Goal: Task Accomplishment & Management: Manage account settings

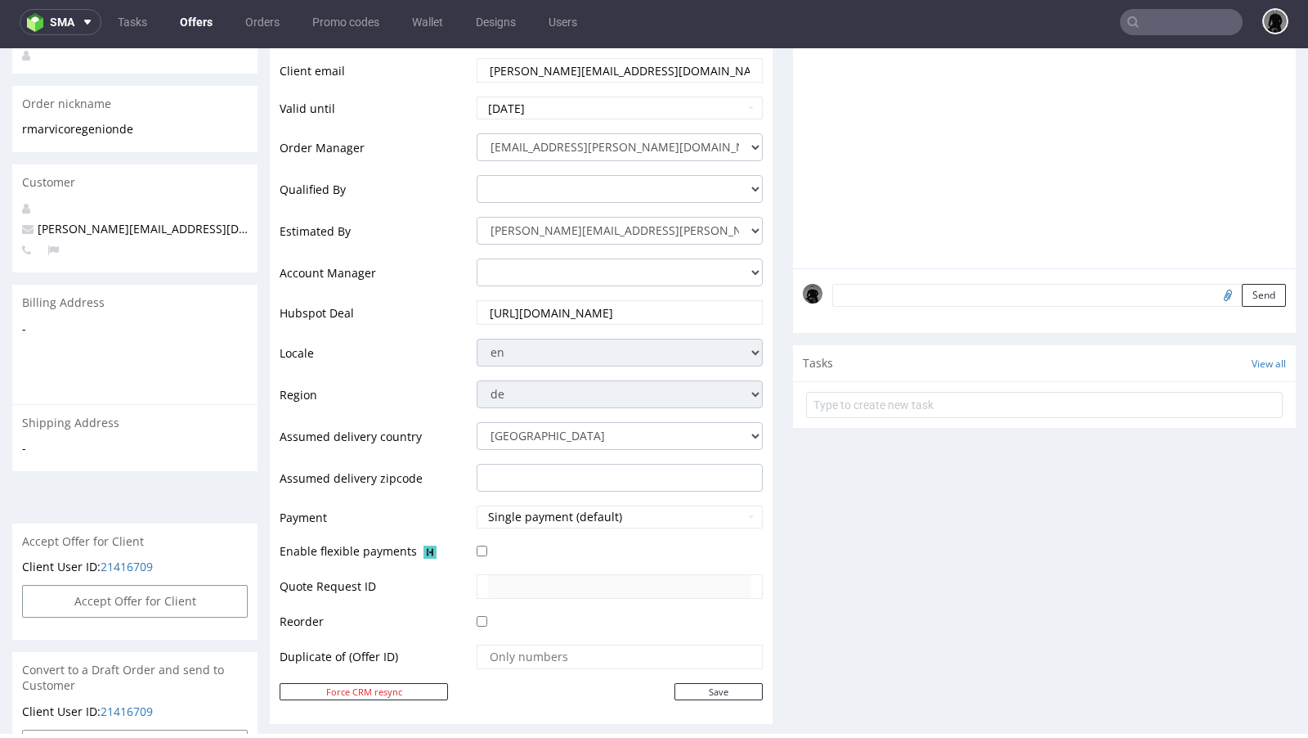
scroll to position [289, 0]
click at [185, 21] on link "Offers" at bounding box center [196, 22] width 52 height 26
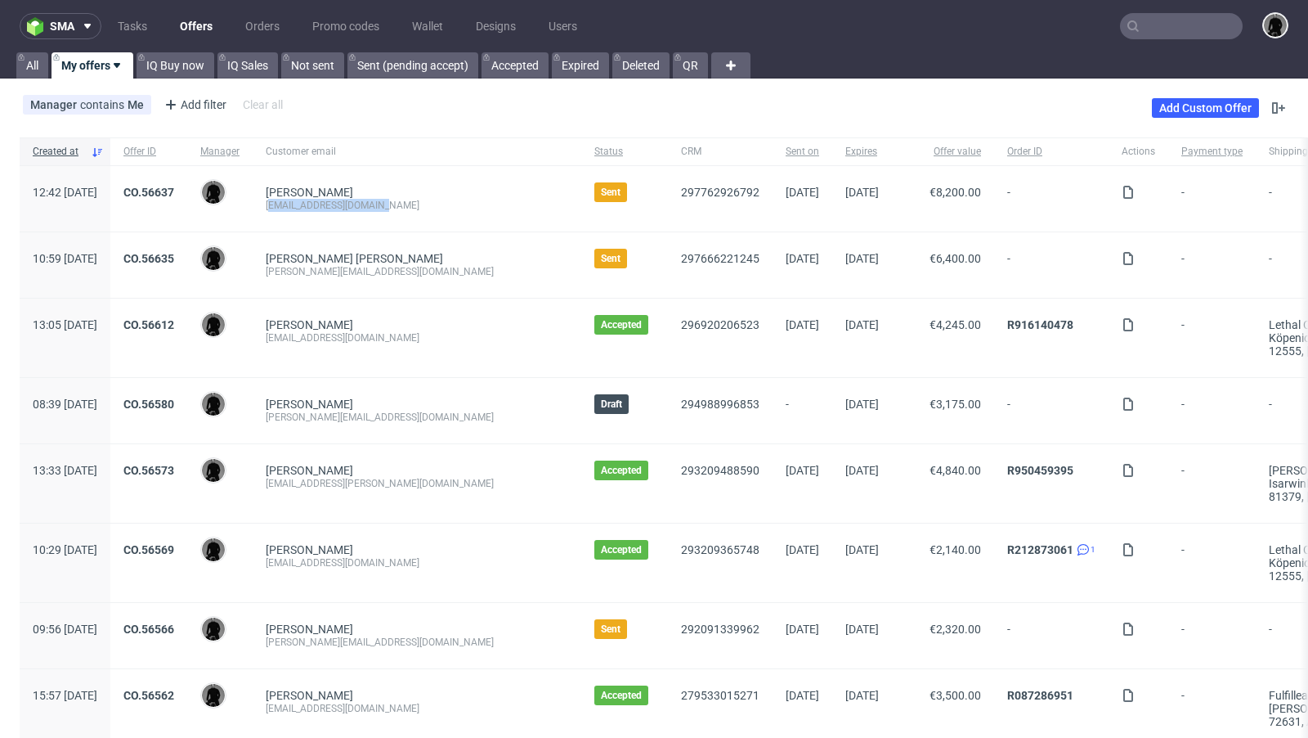
drag, startPoint x: 421, startPoint y: 203, endPoint x: 316, endPoint y: 203, distance: 104.7
click at [316, 203] on div "info@mein-trinkspiel.de" at bounding box center [417, 205] width 303 height 13
copy div "nfo@mein-trinkspiel.de"
click at [422, 277] on div "Tobar Solorzano Manuel manuel@holzkern.com" at bounding box center [417, 264] width 329 height 65
click at [174, 258] on link "CO.56635" at bounding box center [148, 258] width 51 height 13
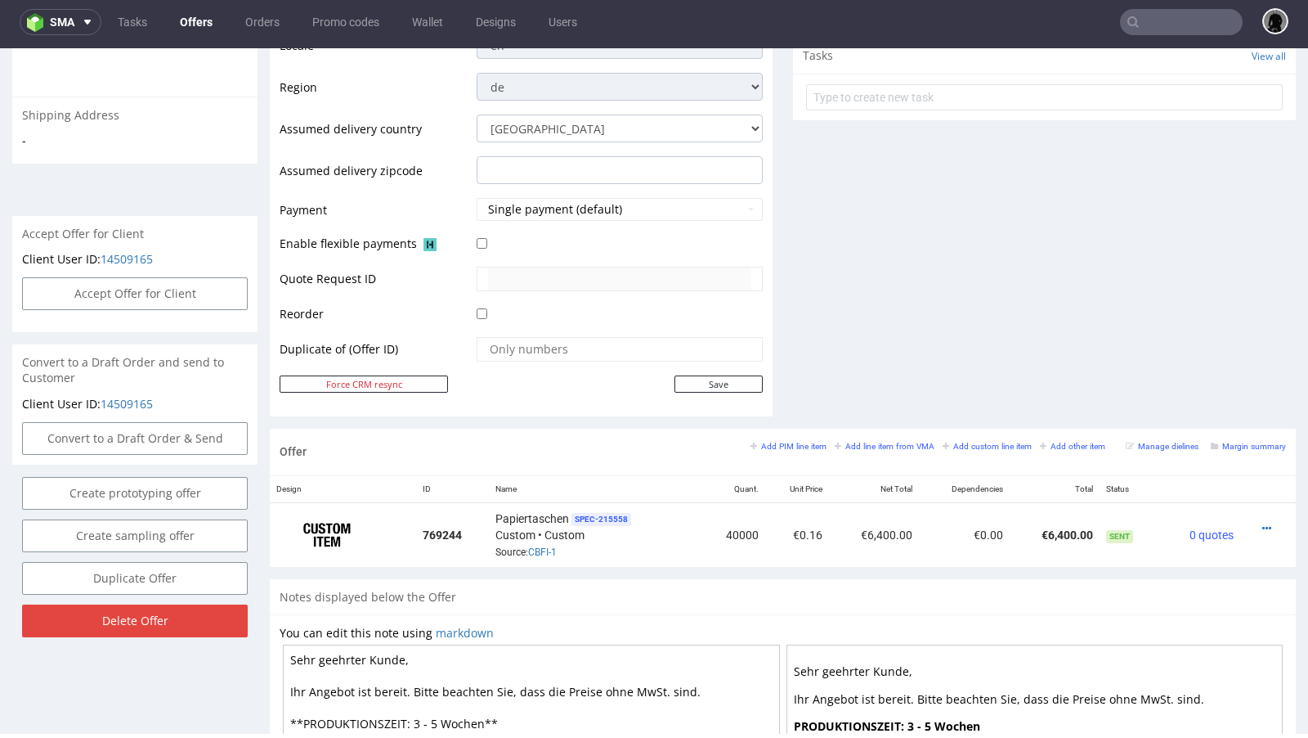
scroll to position [601, 0]
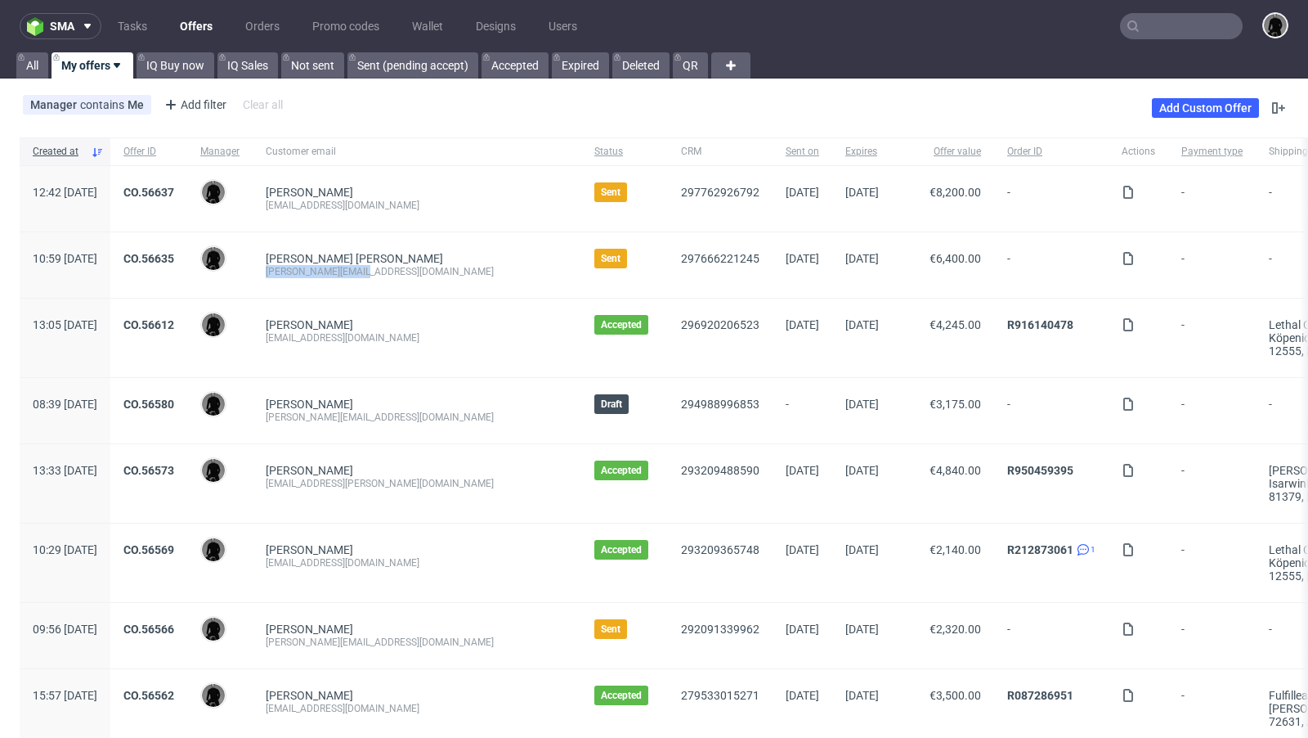
drag, startPoint x: 420, startPoint y: 272, endPoint x: 305, endPoint y: 270, distance: 114.5
click at [305, 270] on div "Tobar Solorzano Manuel manuel@holzkern.com" at bounding box center [417, 264] width 329 height 65
copy div "manuel@holzkern.com"
click at [351, 258] on link "[PERSON_NAME] [PERSON_NAME]" at bounding box center [354, 258] width 177 height 13
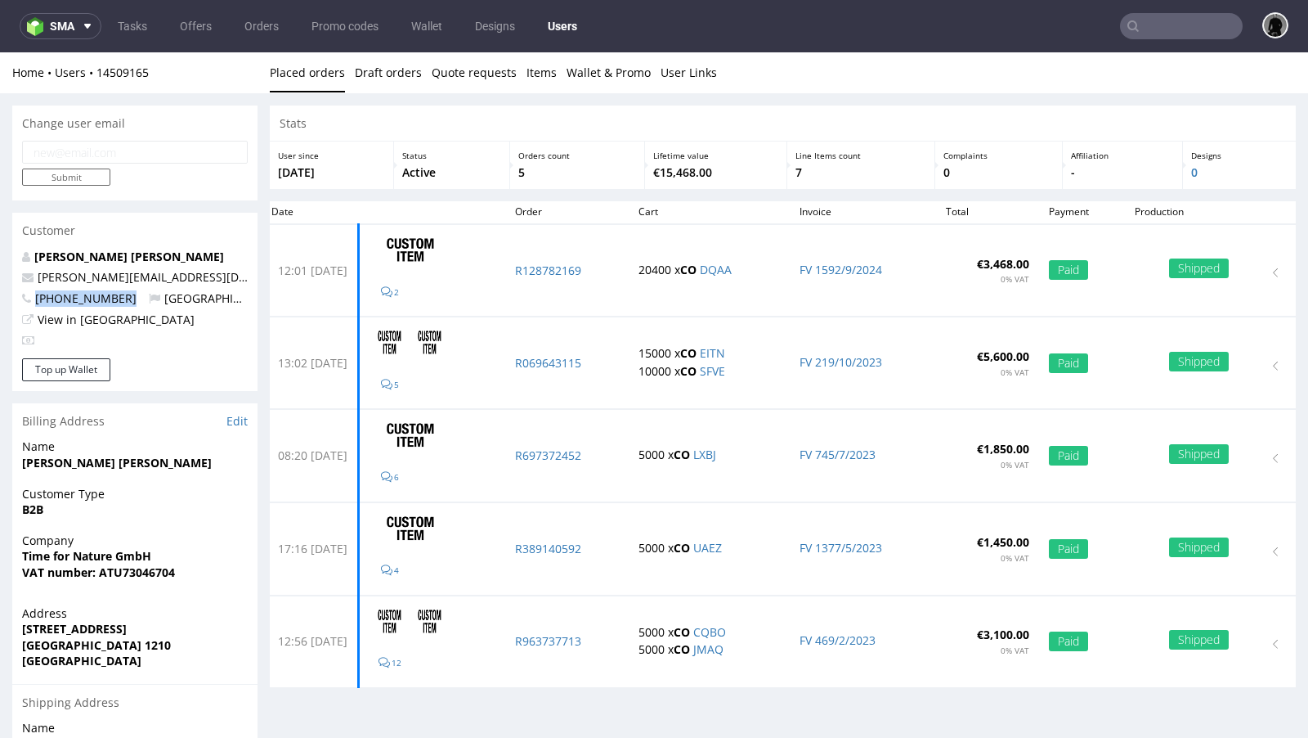
drag, startPoint x: 136, startPoint y: 295, endPoint x: 38, endPoint y: 294, distance: 97.3
click at [38, 294] on p "+4367762952507 Austria" at bounding box center [135, 298] width 226 height 16
copy span "+4367762952507"
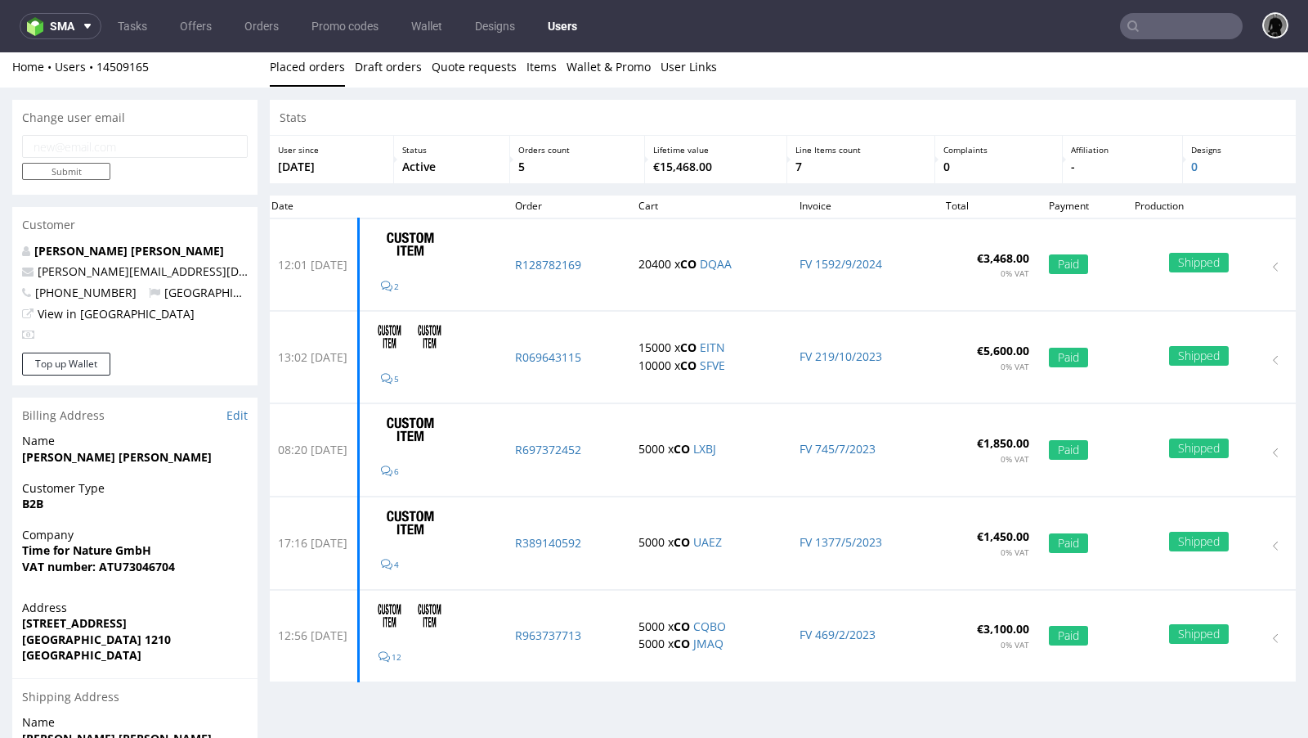
click at [258, 337] on div "Change user email Submit Customer Tobar Solorzano Manuel manuel@holzkern.com +4…" at bounding box center [654, 509] width 1308 height 842
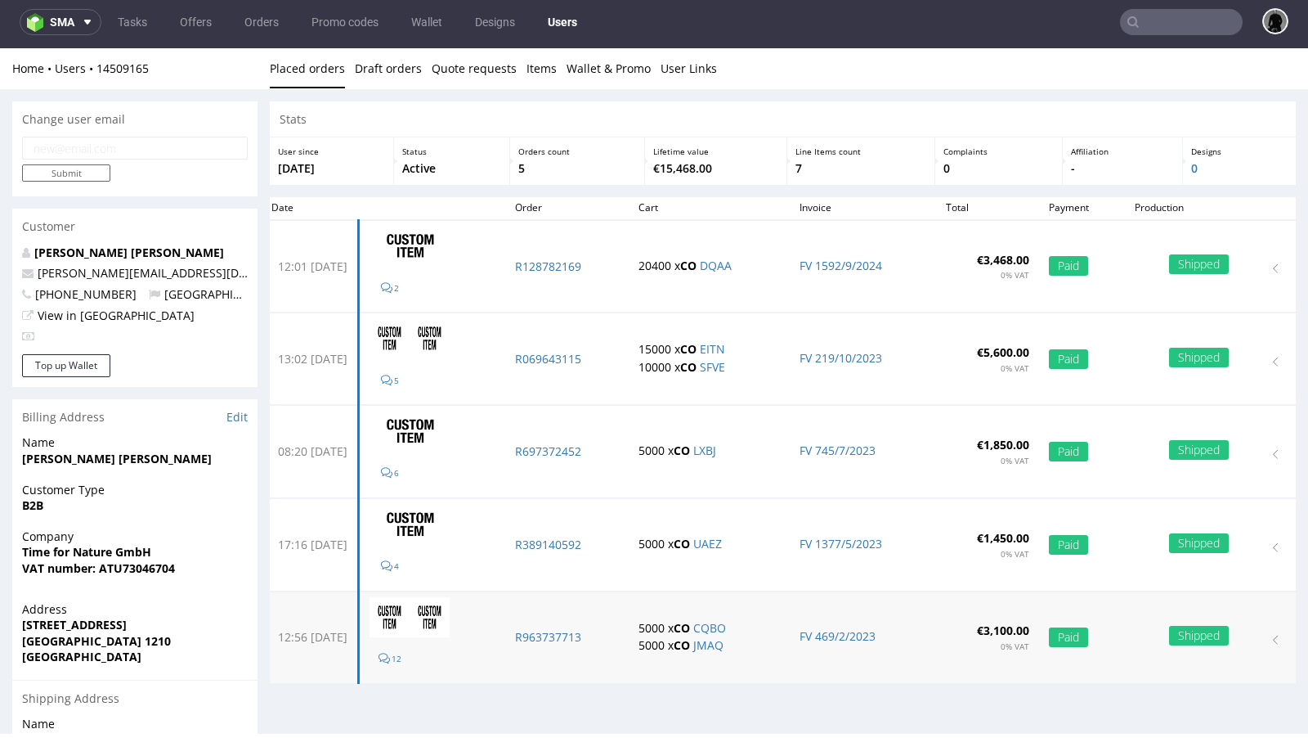
scroll to position [0, 0]
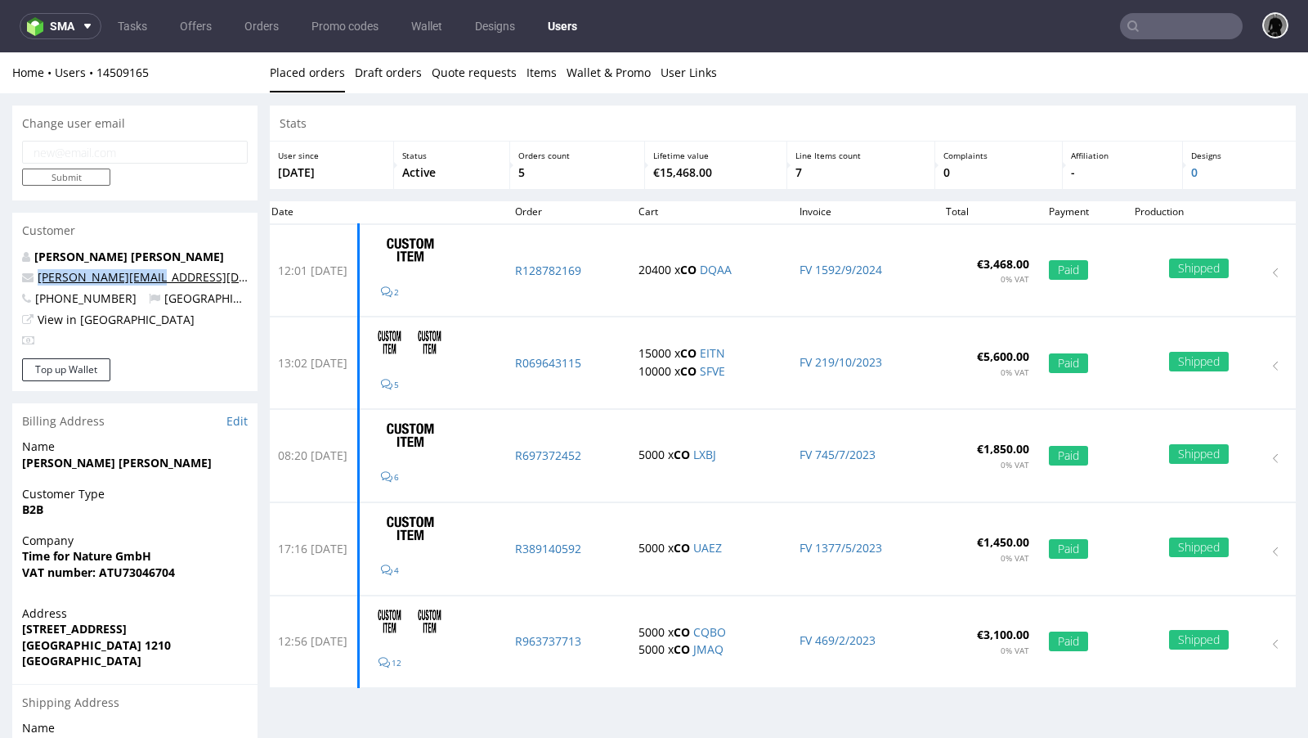
drag, startPoint x: 166, startPoint y: 276, endPoint x: 38, endPoint y: 278, distance: 127.6
click at [38, 278] on p "manuel@holzkern.com" at bounding box center [135, 277] width 226 height 16
copy link "[PERSON_NAME][EMAIL_ADDRESS][DOMAIN_NAME]"
click at [186, 38] on link "Offers" at bounding box center [196, 26] width 52 height 26
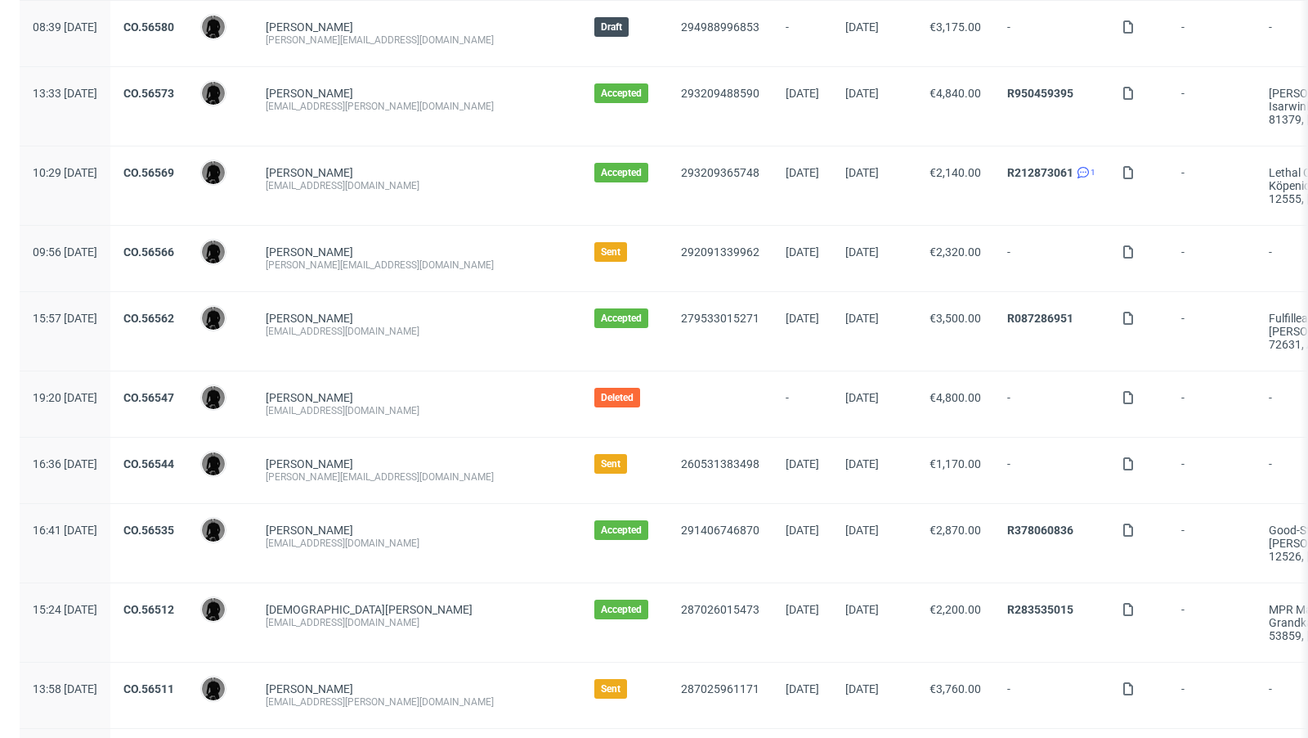
scroll to position [403, 0]
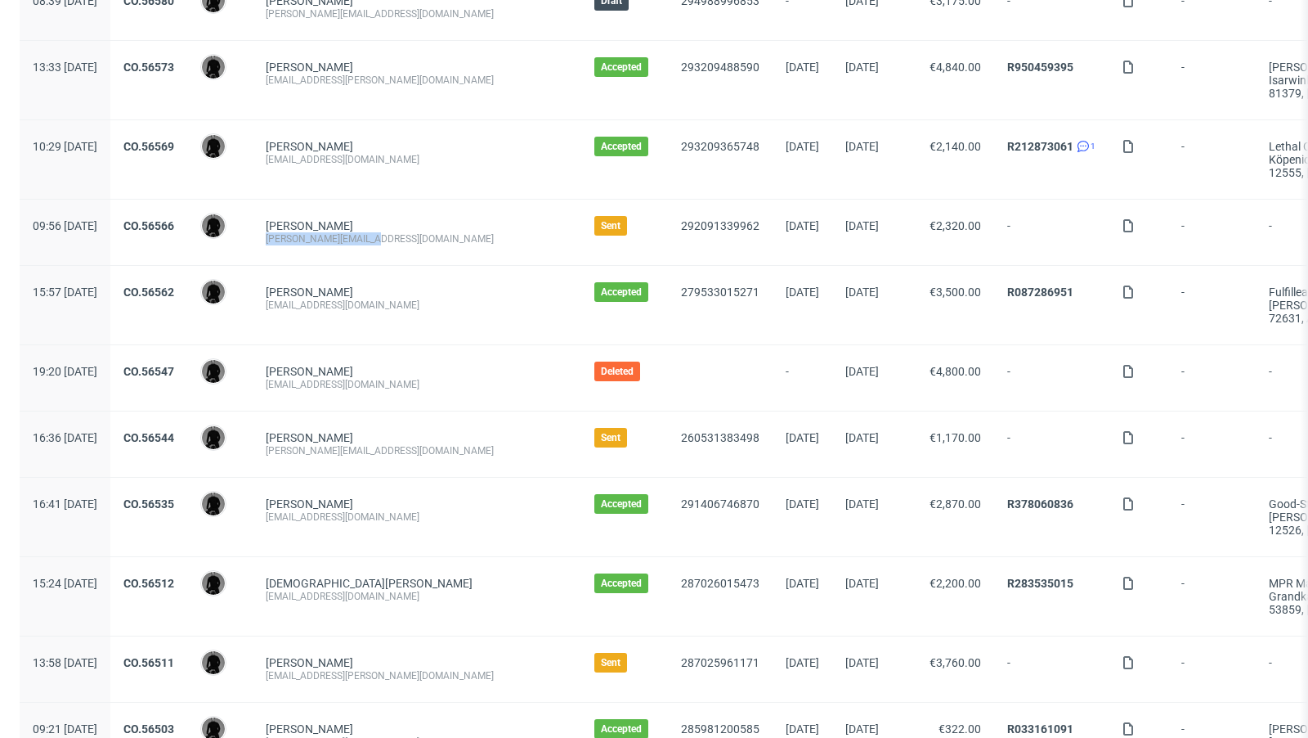
drag, startPoint x: 437, startPoint y: 235, endPoint x: 312, endPoint y: 236, distance: 125.1
click at [312, 236] on div "Melanie Sauerborn m.sauerborn@metome.de" at bounding box center [417, 232] width 329 height 65
copy div "[PERSON_NAME][EMAIL_ADDRESS][DOMAIN_NAME]"
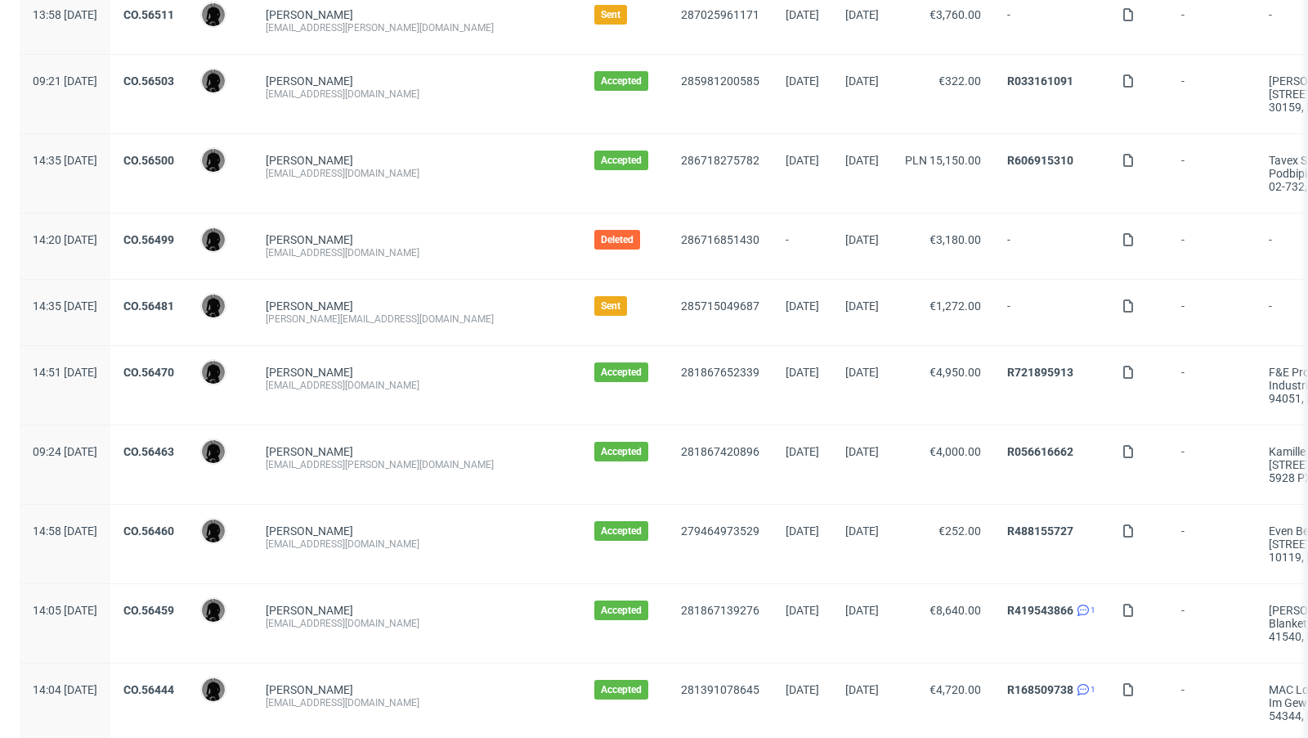
scroll to position [1063, 0]
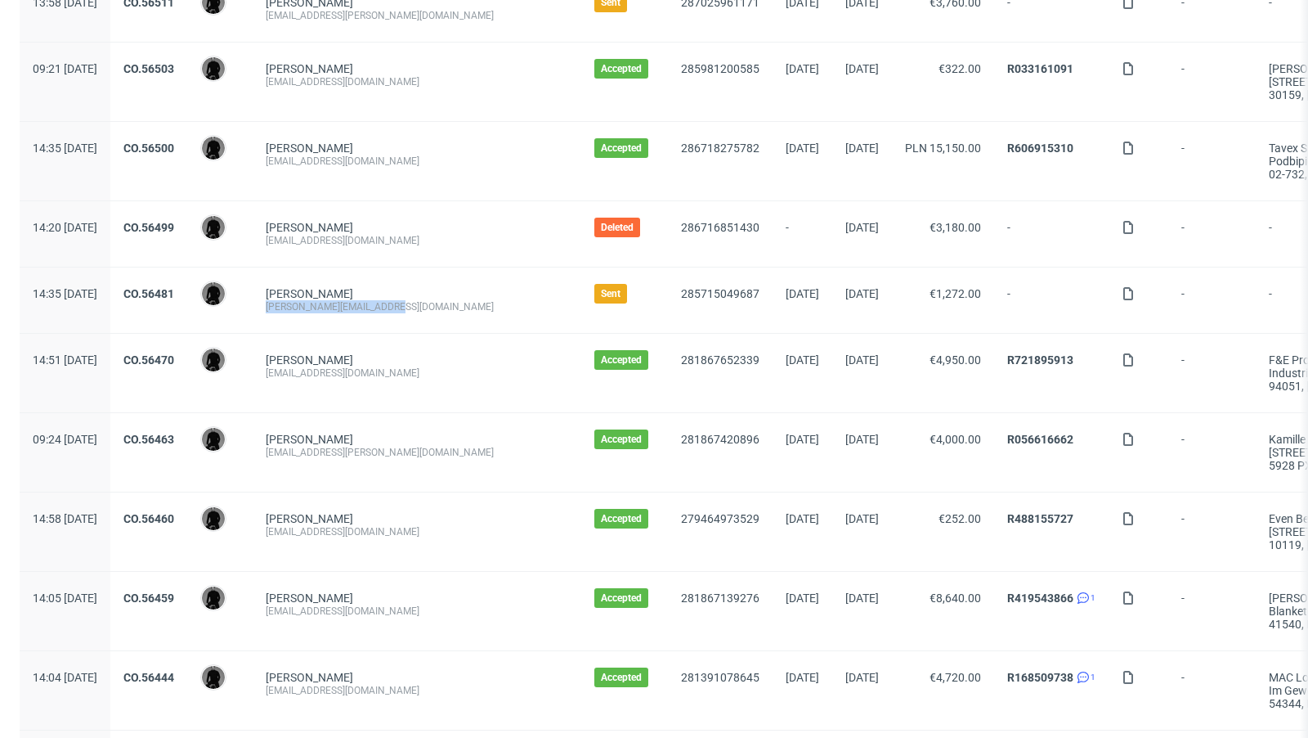
drag, startPoint x: 446, startPoint y: 299, endPoint x: 307, endPoint y: 297, distance: 138.2
click at [307, 297] on div "Markus Pyttel markus@sweetspotkaffee.de" at bounding box center [417, 299] width 329 height 65
copy div "[PERSON_NAME][EMAIL_ADDRESS][DOMAIN_NAME]"
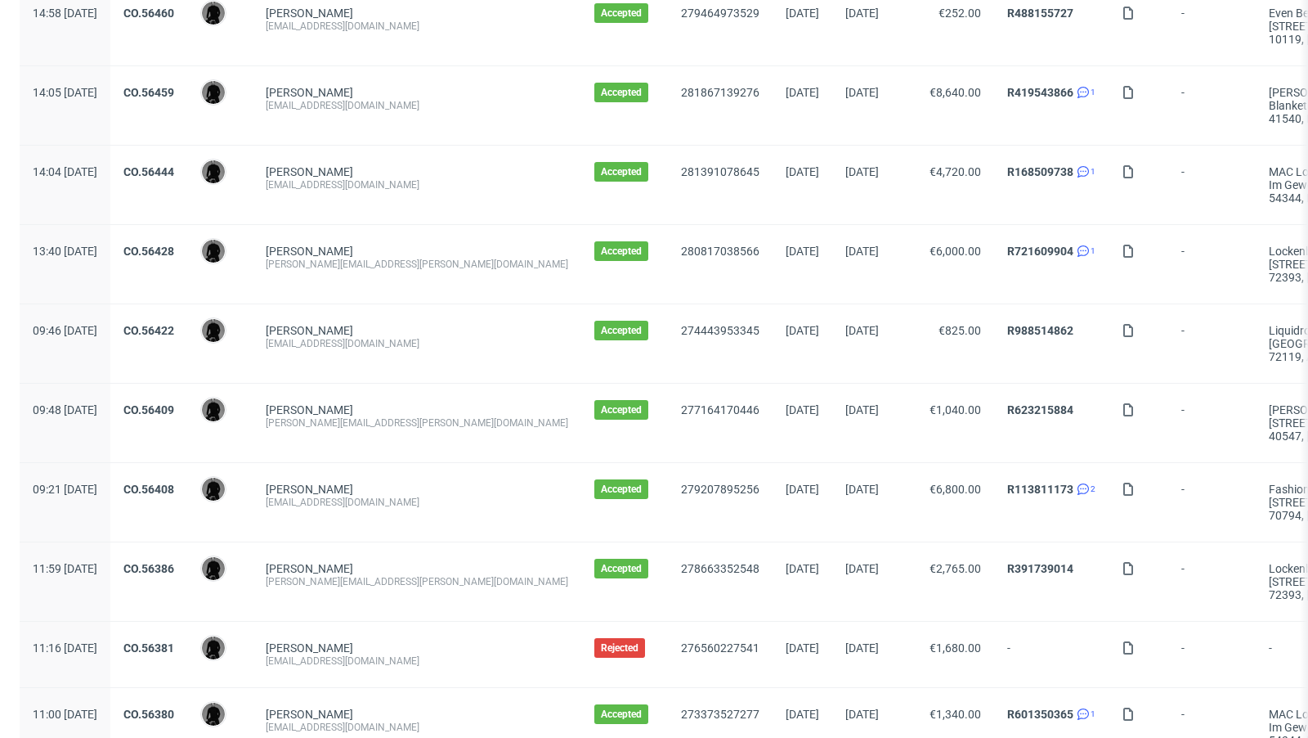
scroll to position [1717, 0]
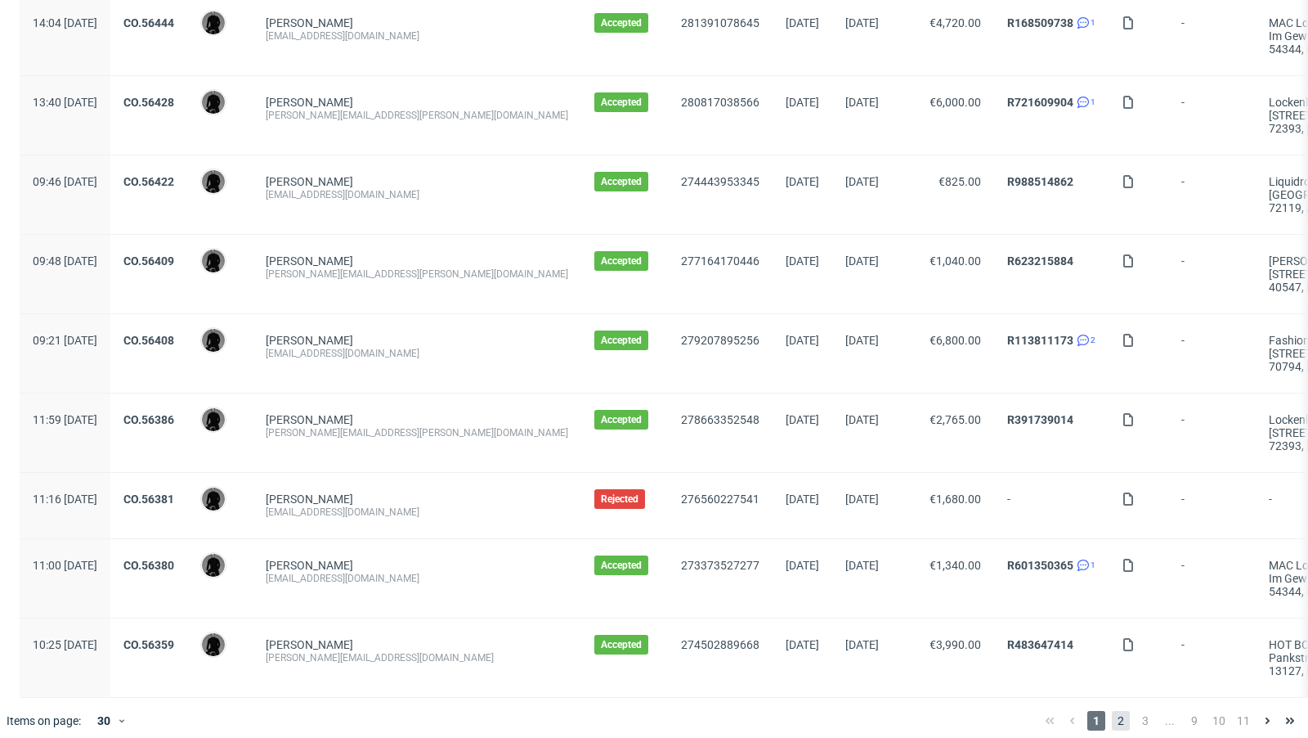
click at [1112, 711] on span "2" at bounding box center [1121, 721] width 18 height 20
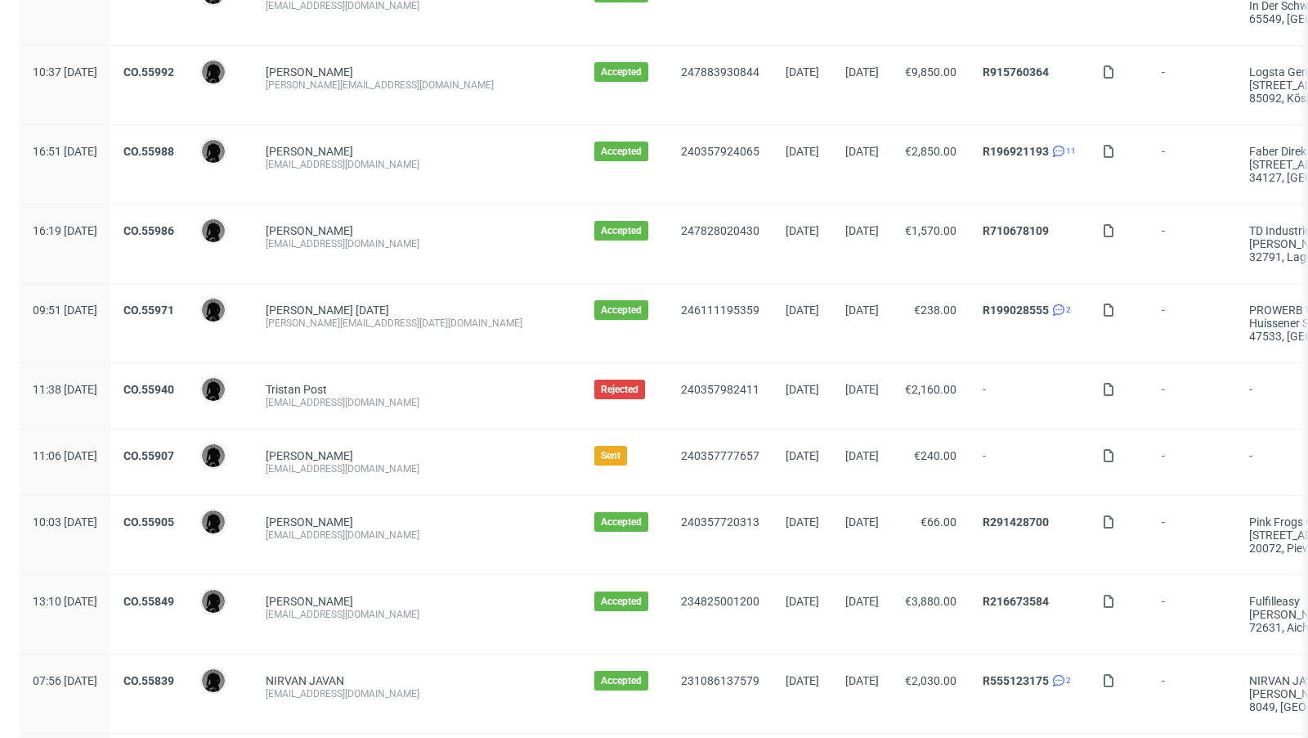
scroll to position [1743, 0]
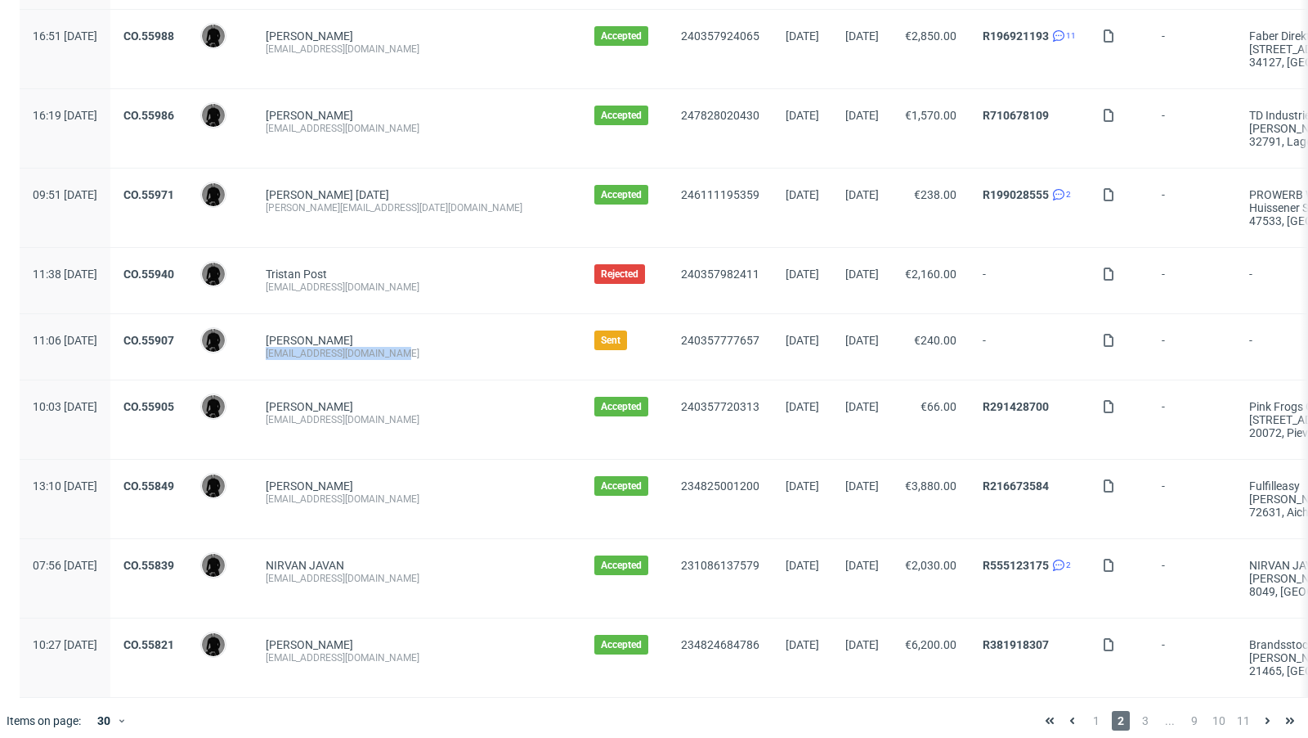
drag, startPoint x: 451, startPoint y: 343, endPoint x: 305, endPoint y: 344, distance: 145.6
click at [305, 344] on div "Paul-Antoine Richard paulantoine@shift-mgmt.com" at bounding box center [417, 346] width 329 height 65
copy div "paulantoine@shift-mgmt.com"
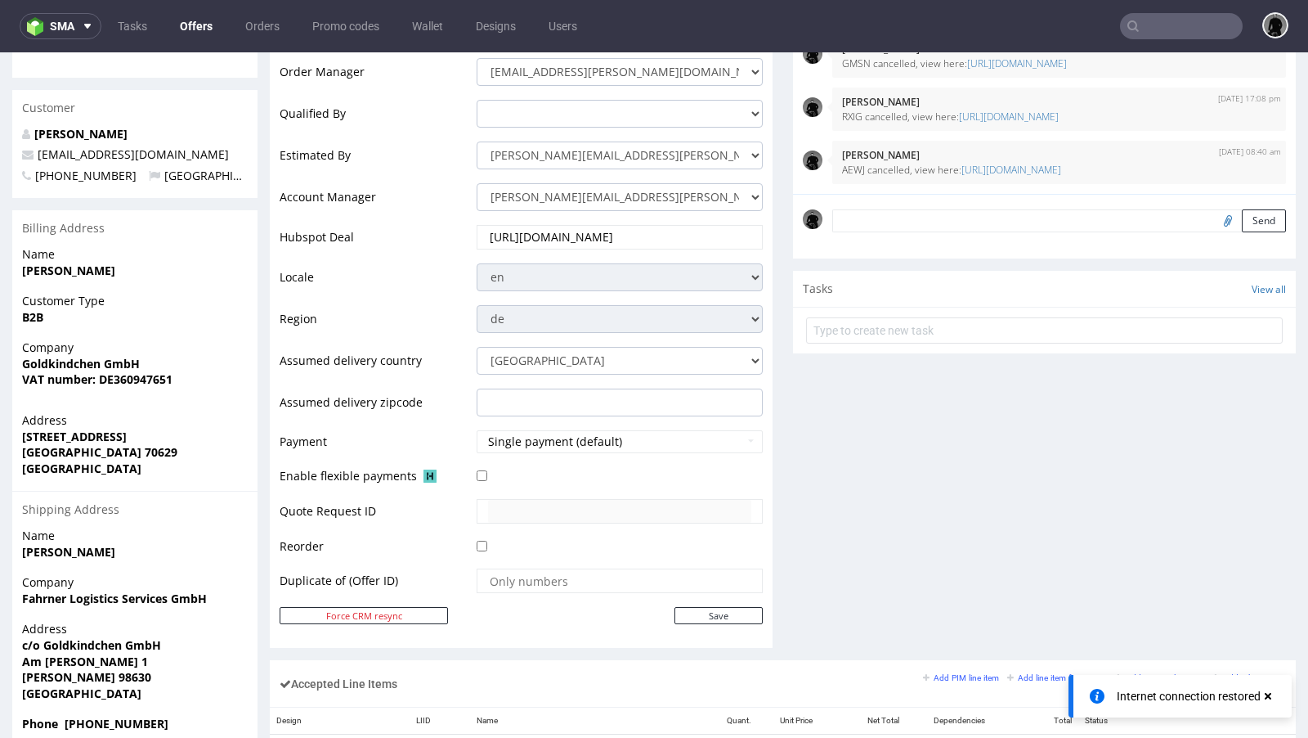
scroll to position [404, 0]
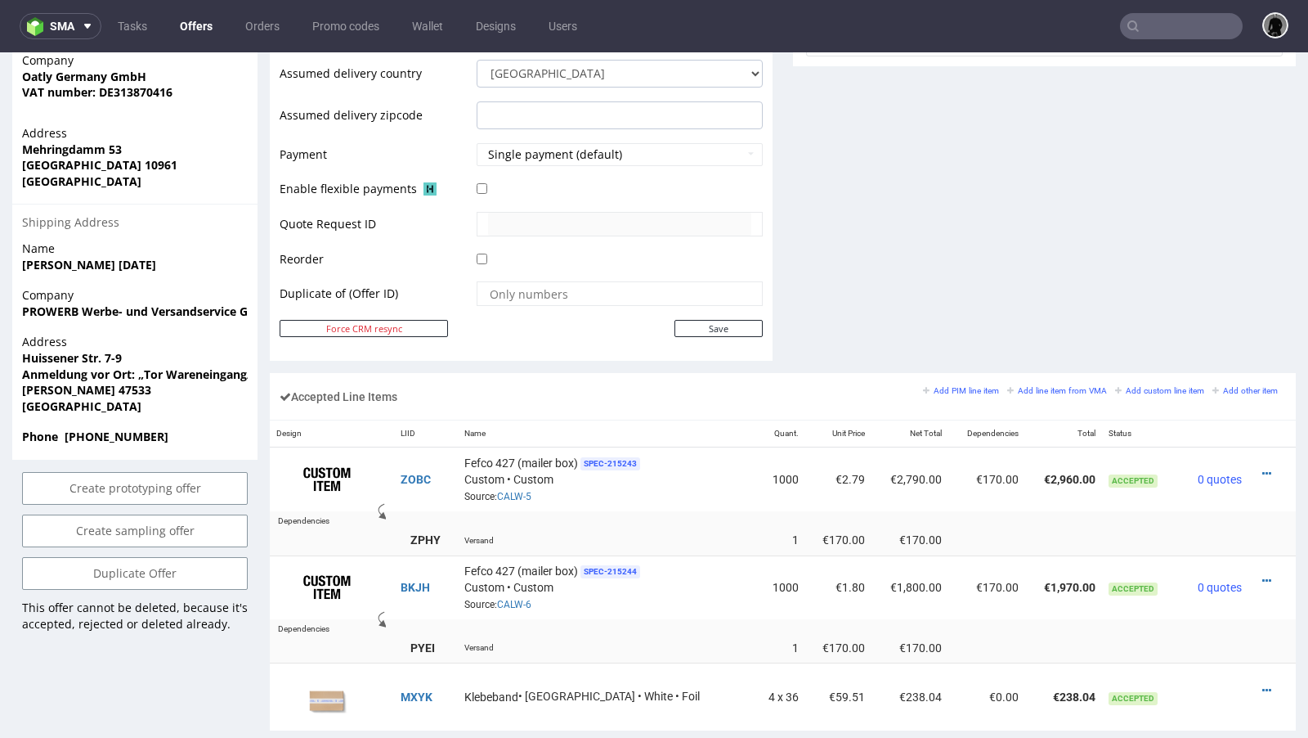
scroll to position [628, 0]
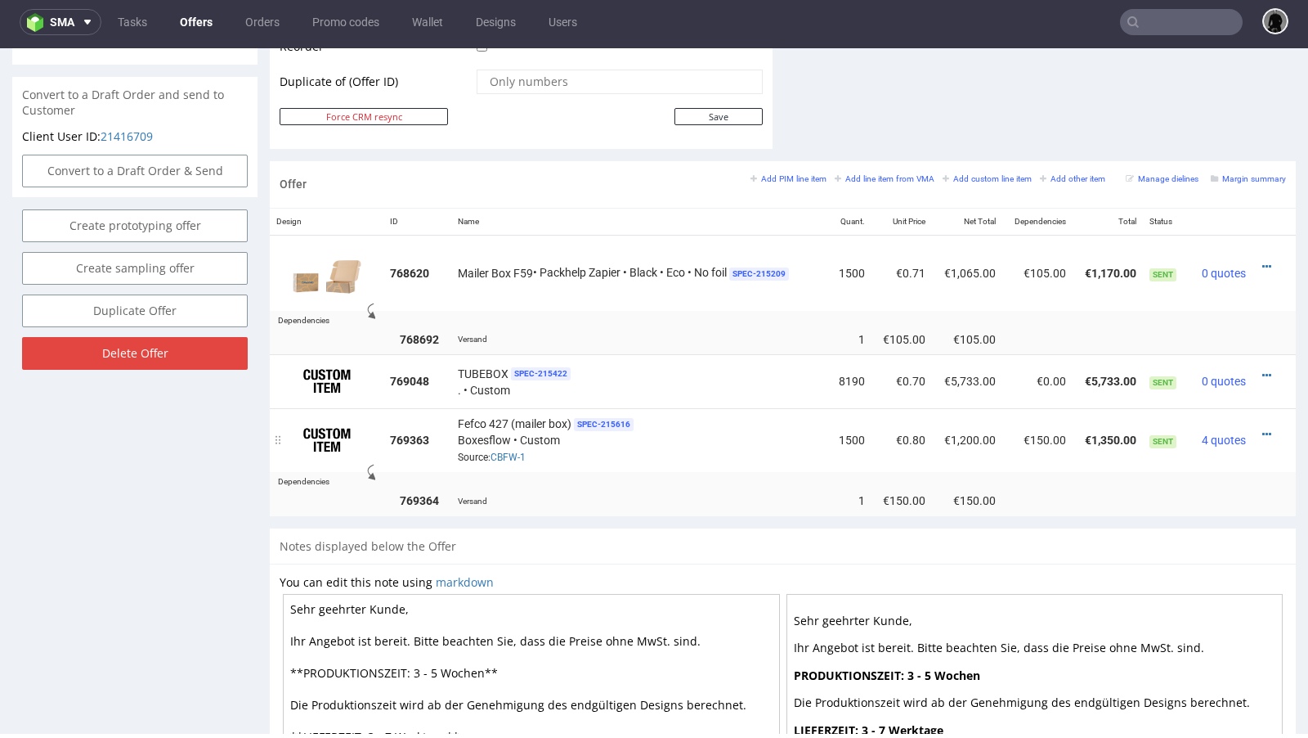
scroll to position [872, 0]
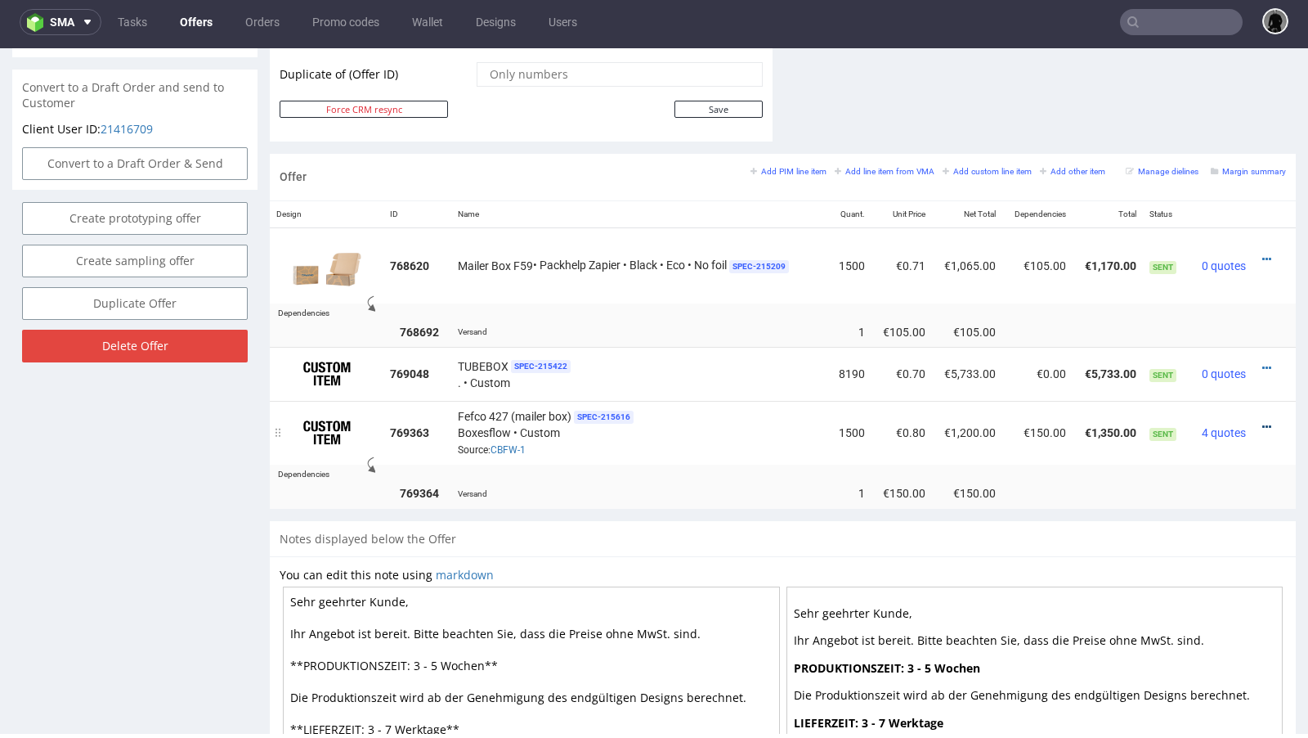
click at [1263, 422] on icon at bounding box center [1267, 426] width 9 height 11
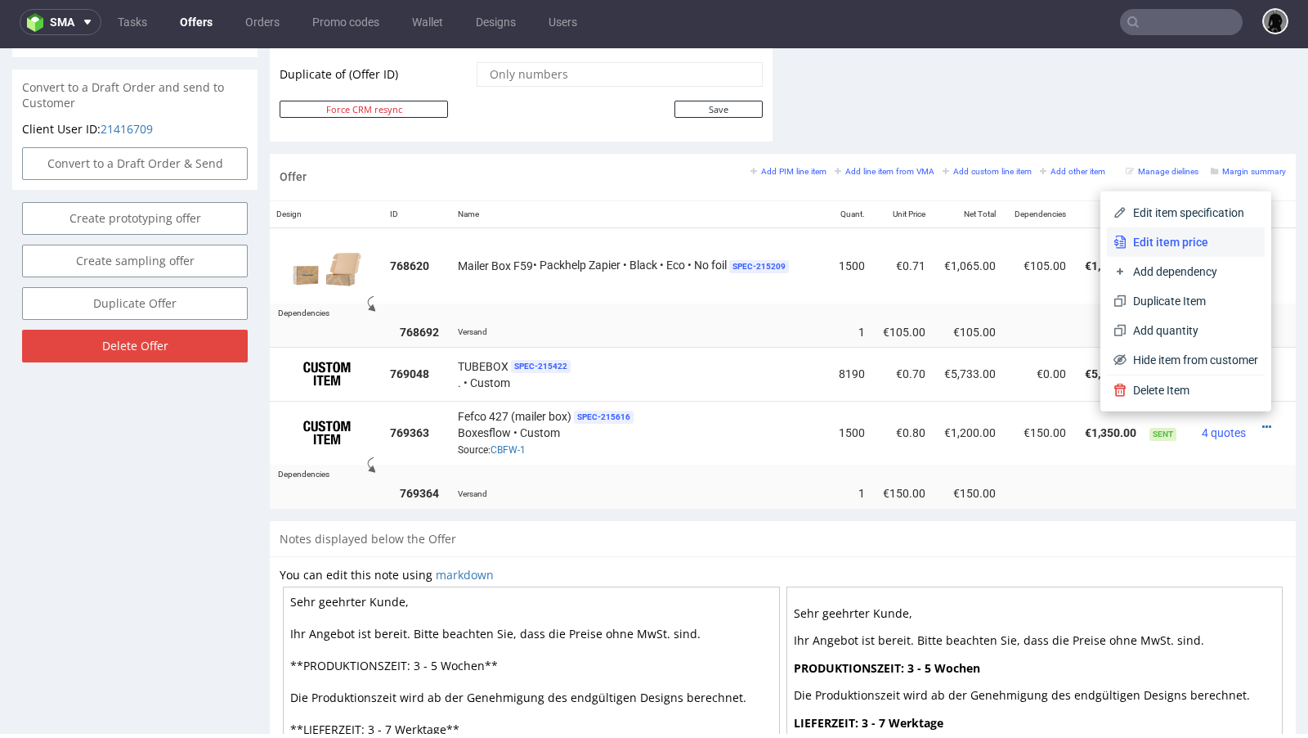
click at [1157, 244] on span "Edit item price" at bounding box center [1193, 242] width 132 height 16
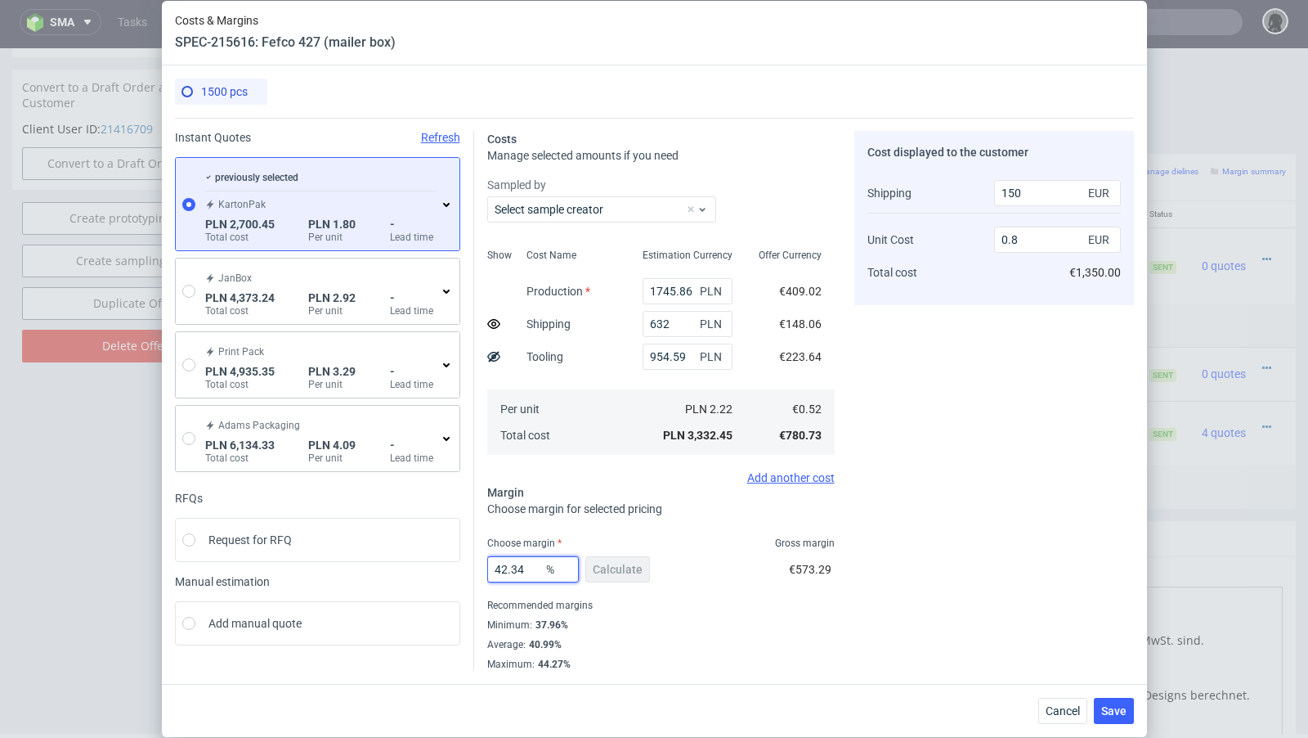
drag, startPoint x: 533, startPoint y: 570, endPoint x: 396, endPoint y: 568, distance: 137.4
click at [396, 568] on div "Instant Quotes Refresh previously selected KartonPak PLN 2,700.45 Total cost PL…" at bounding box center [654, 394] width 959 height 553
type input "33"
type input "0.68"
type input "33.6"
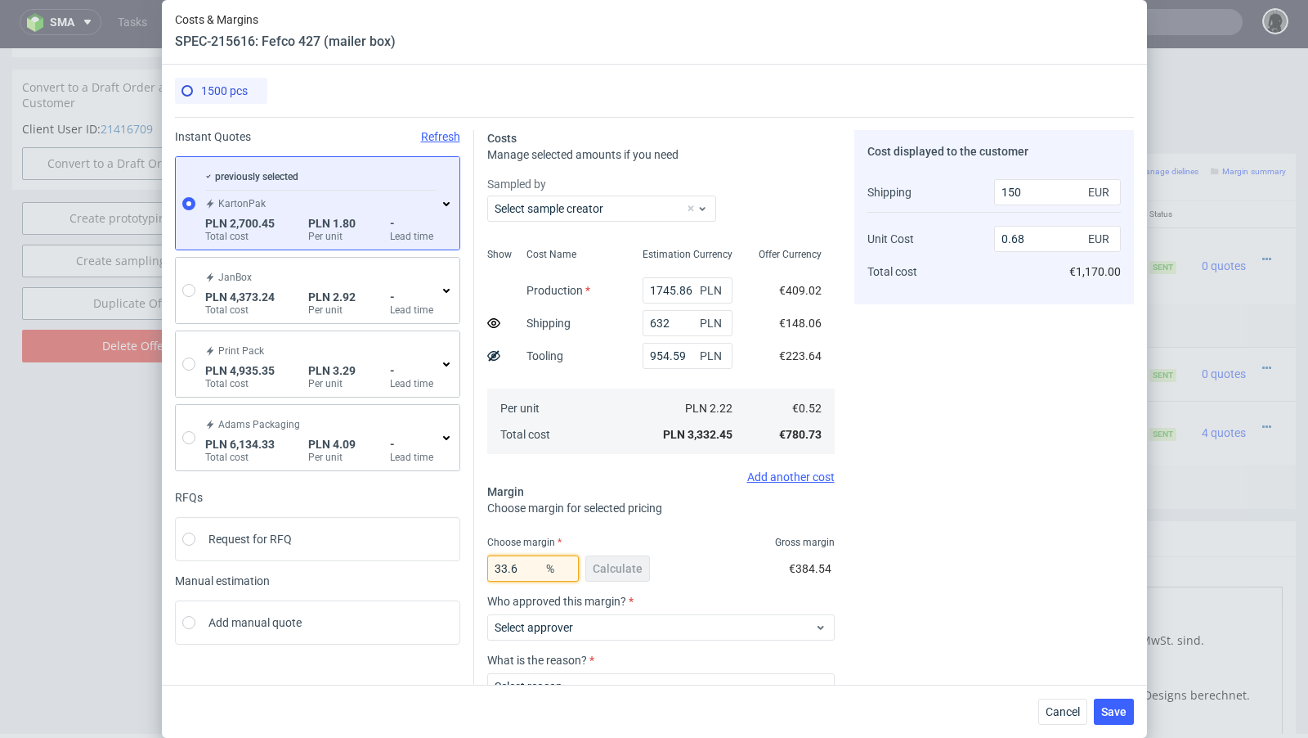
type input "0.69"
type input "33.5"
type input "0.68"
type input "33.55"
type input "0.69"
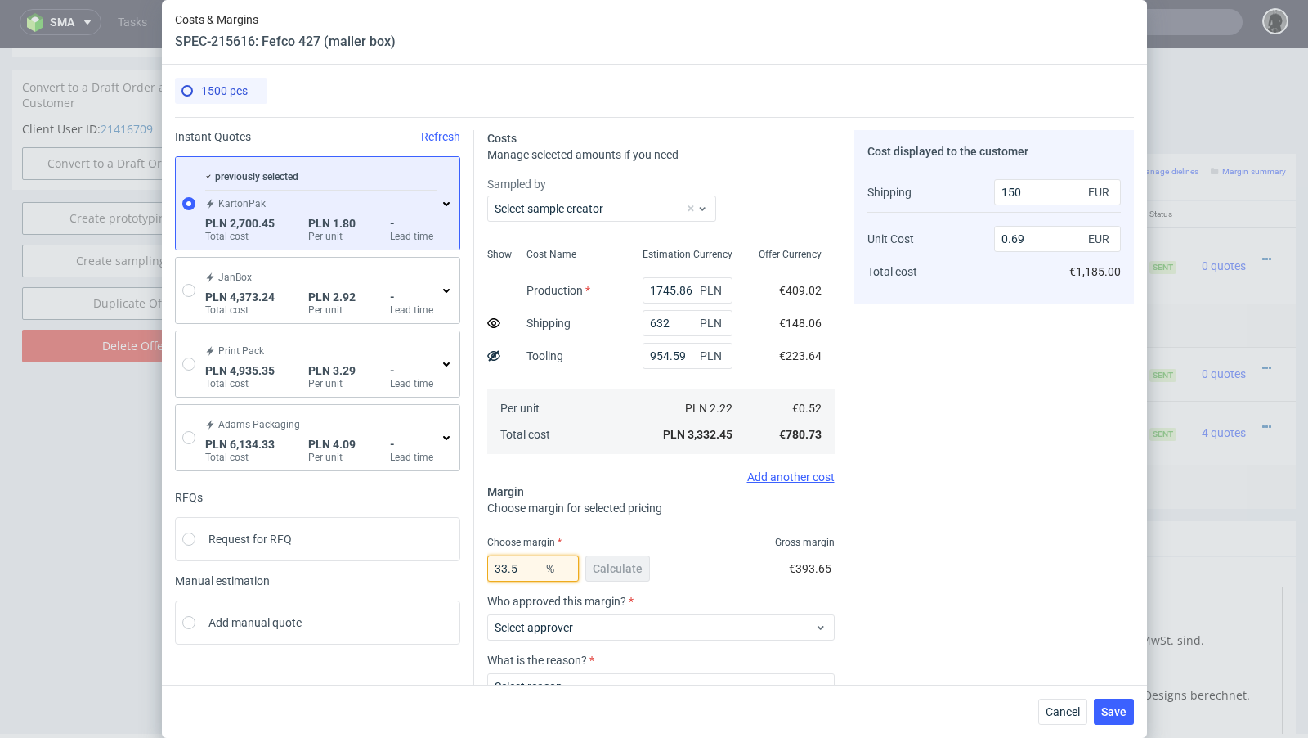
type input "33.51"
type input "0.68"
type input "33.51"
click at [648, 538] on div "Choose margin Gross margin" at bounding box center [661, 542] width 348 height 13
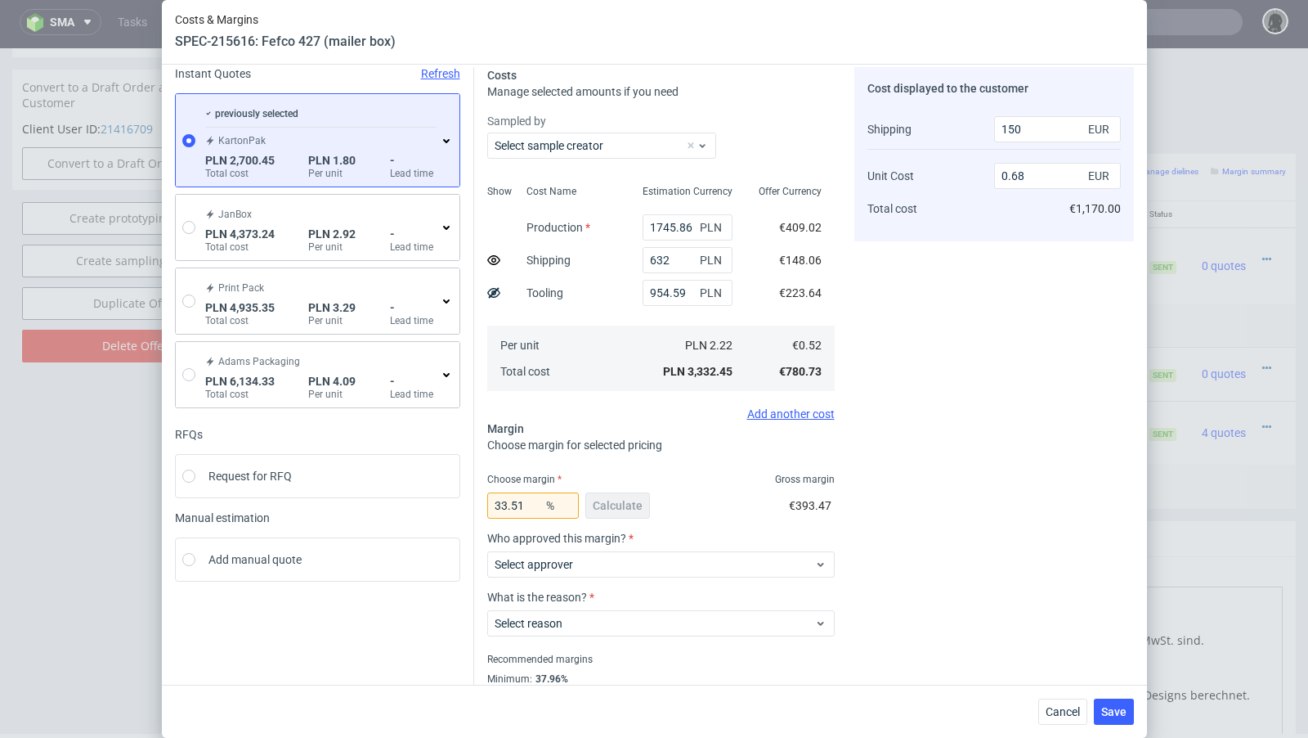
scroll to position [114, 0]
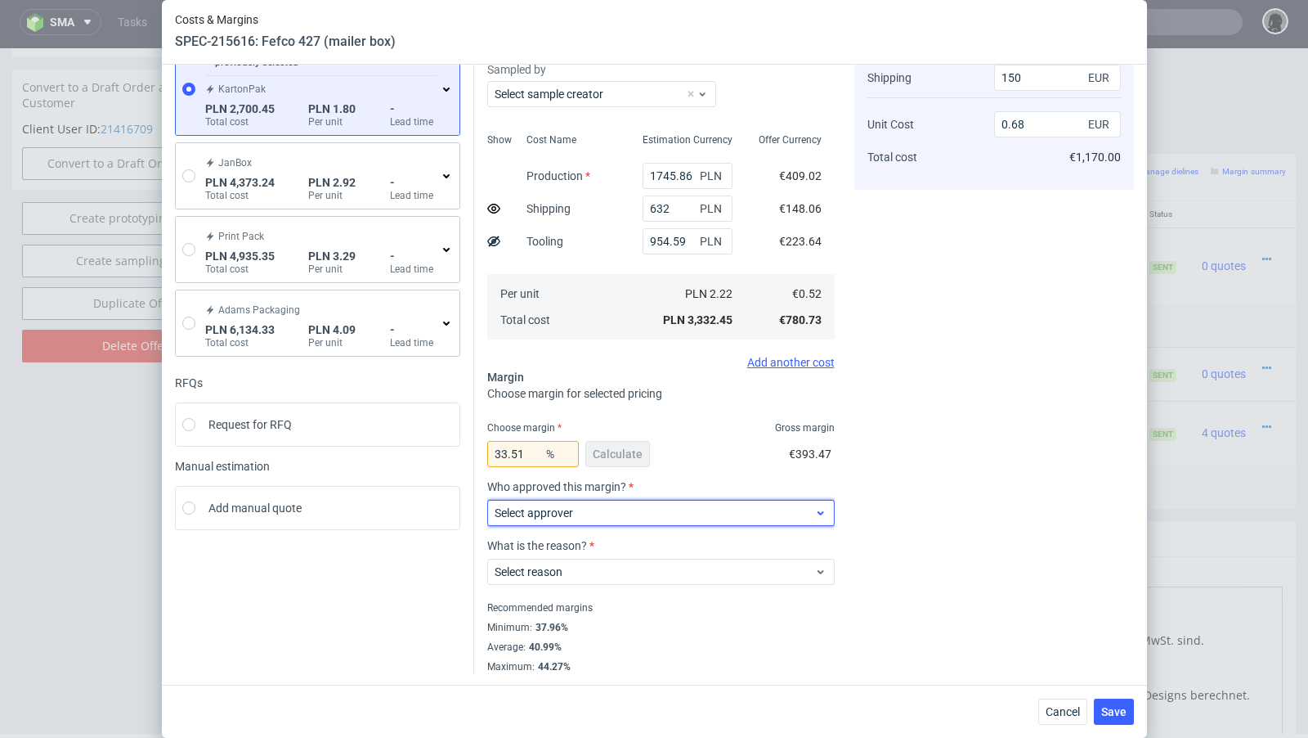
click at [594, 515] on span "Select approver" at bounding box center [655, 513] width 321 height 16
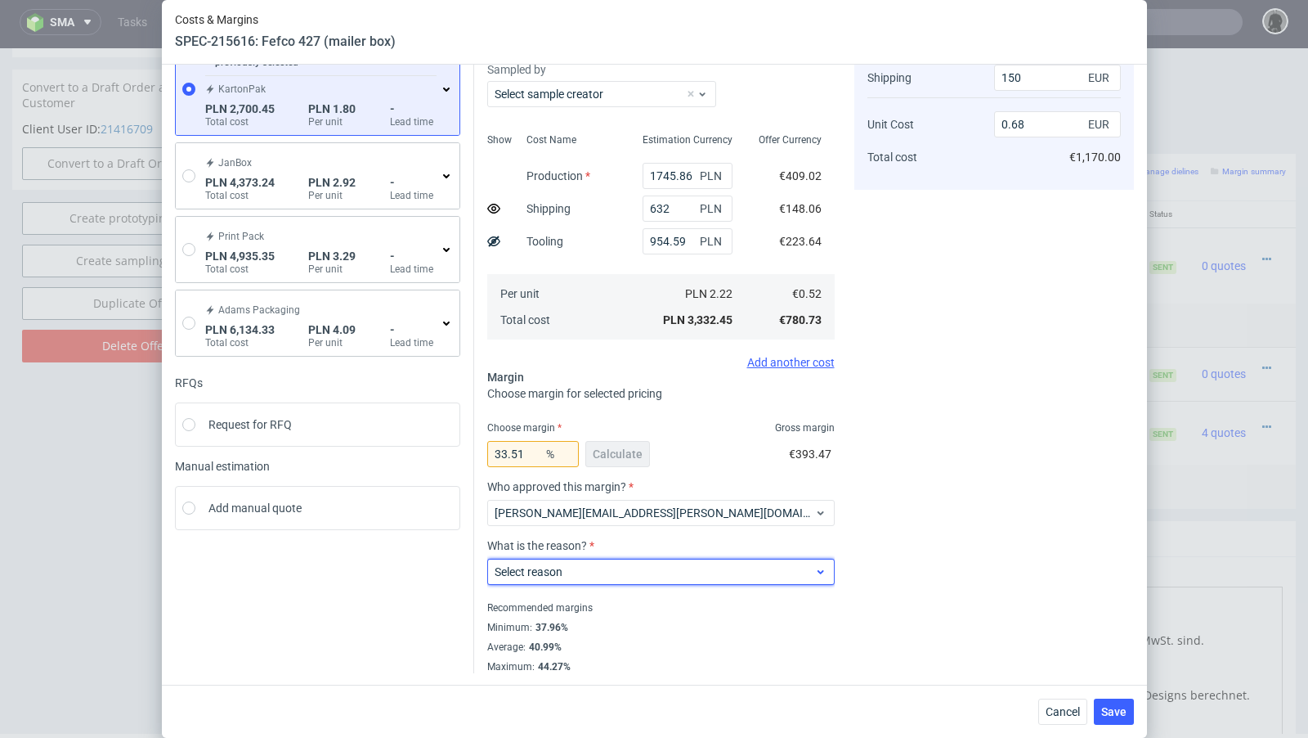
click at [574, 568] on span "Select reason" at bounding box center [655, 571] width 321 height 16
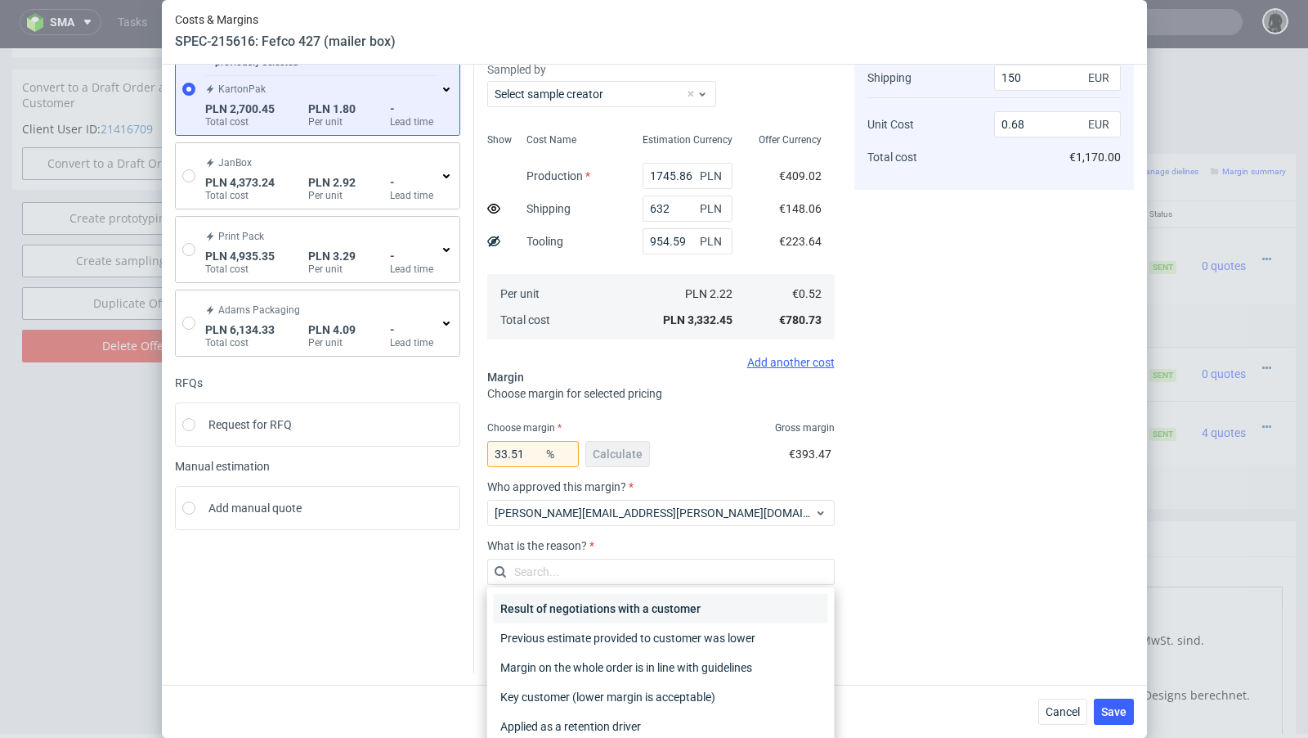
click at [591, 617] on div "Result of negotiations with a customer" at bounding box center [661, 608] width 334 height 29
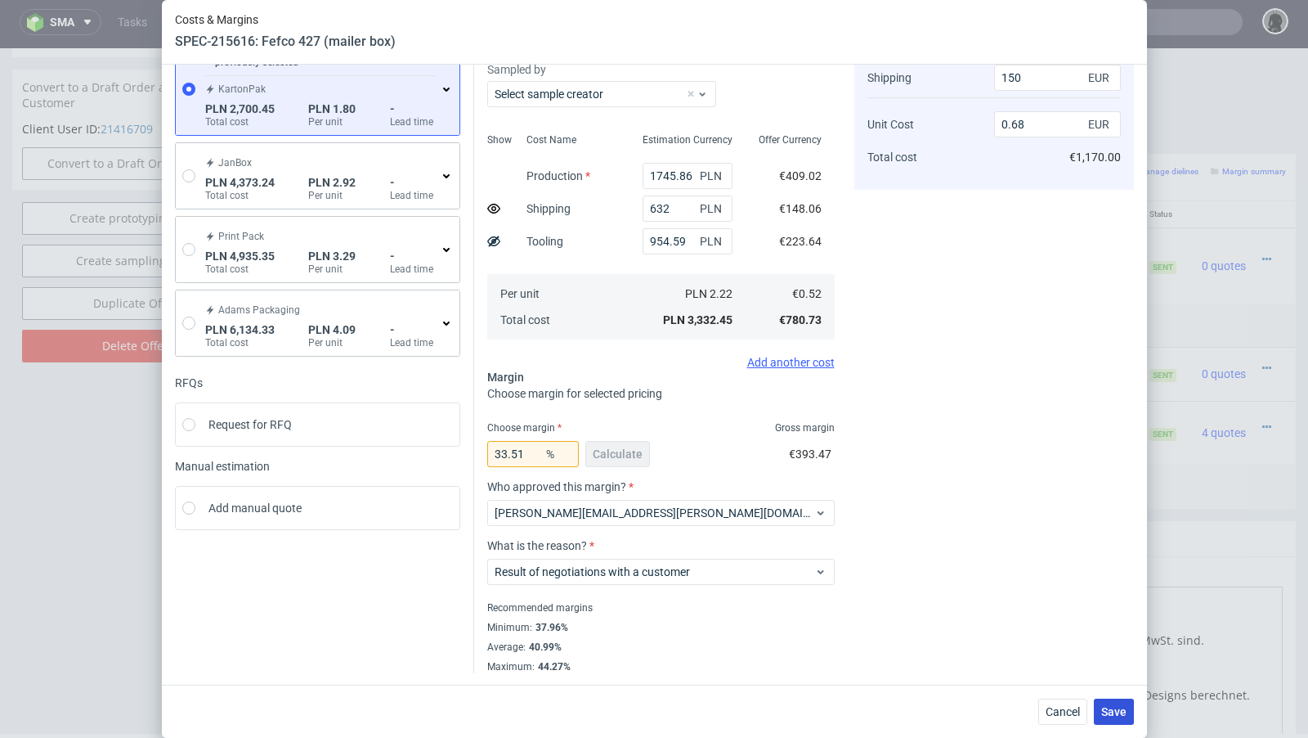
click at [1118, 716] on span "Save" at bounding box center [1114, 711] width 25 height 11
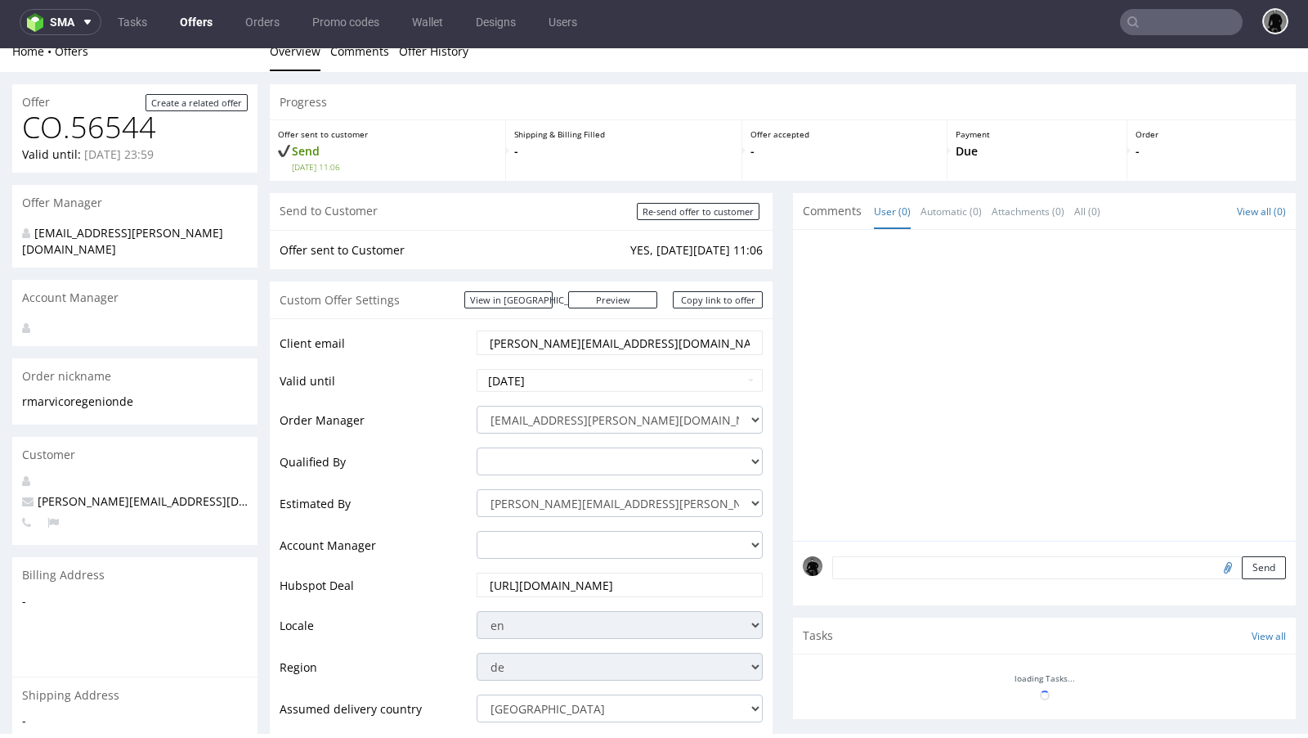
scroll to position [22, 0]
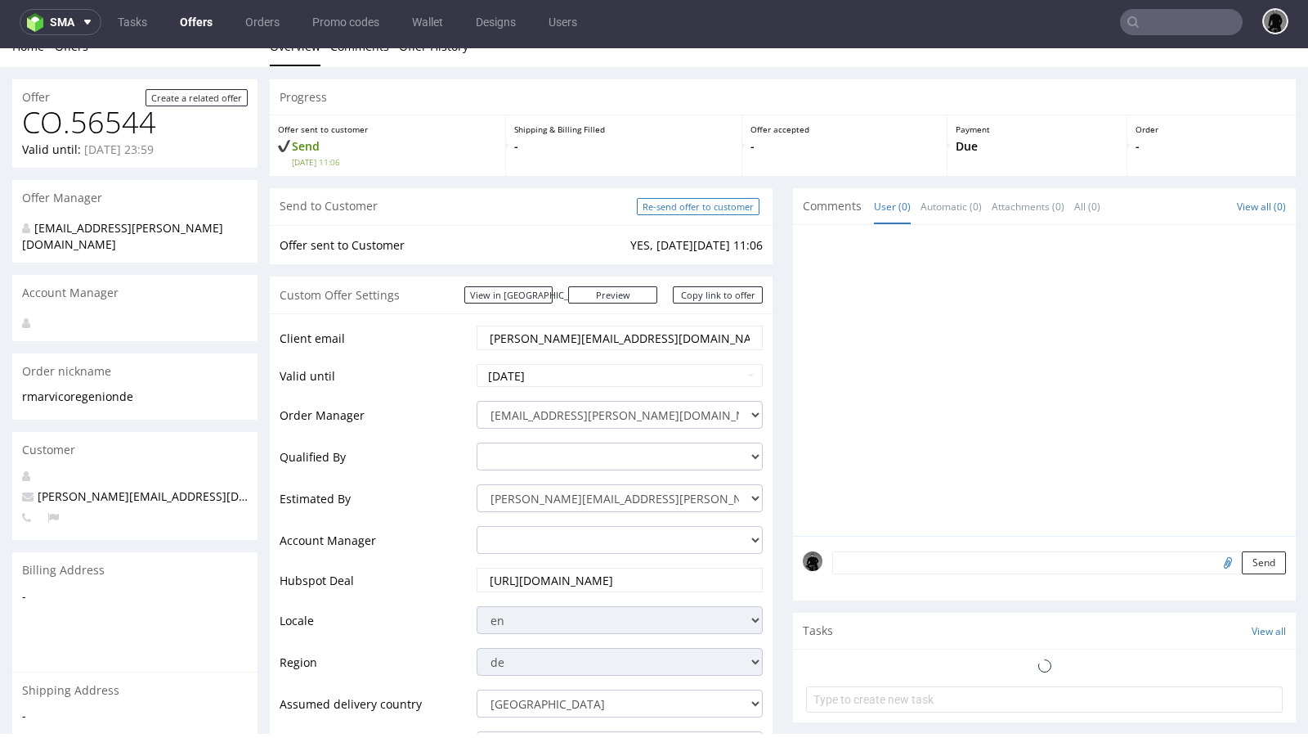
click at [650, 204] on input "Re-send offer to customer" at bounding box center [698, 206] width 123 height 17
type input "In progress..."
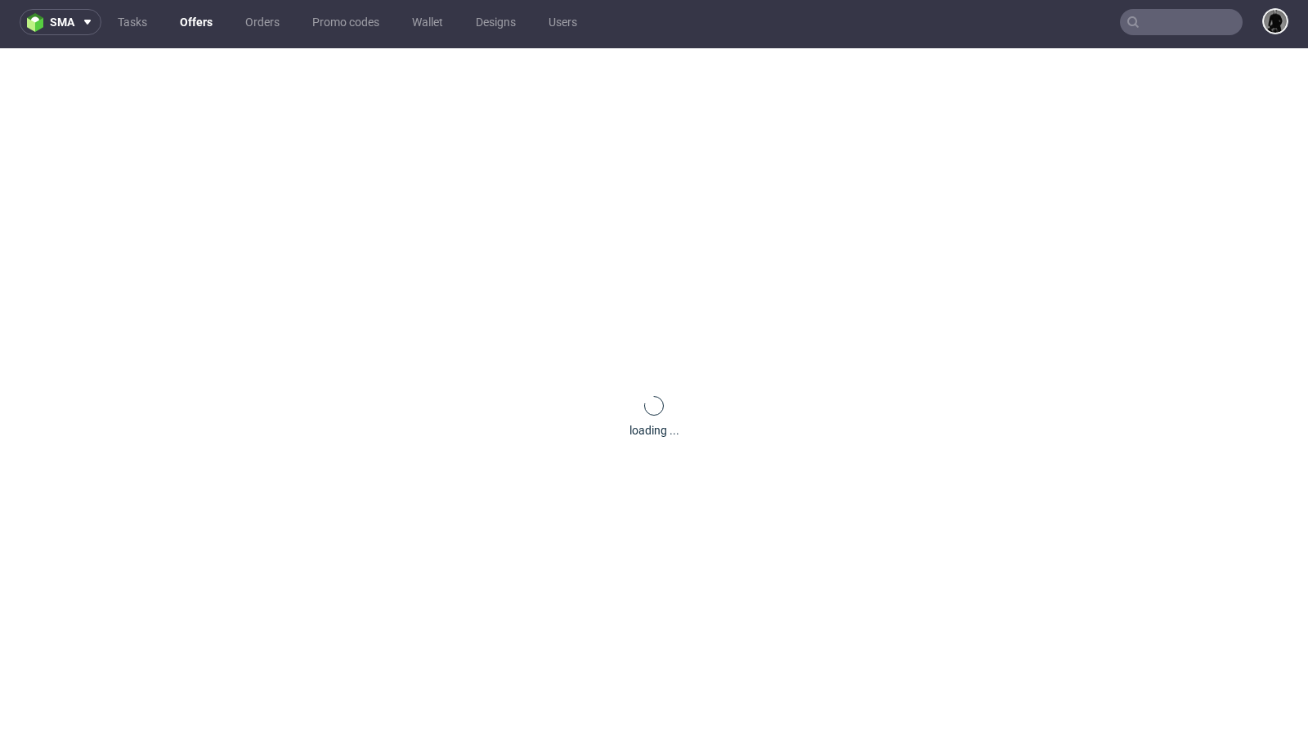
scroll to position [0, 0]
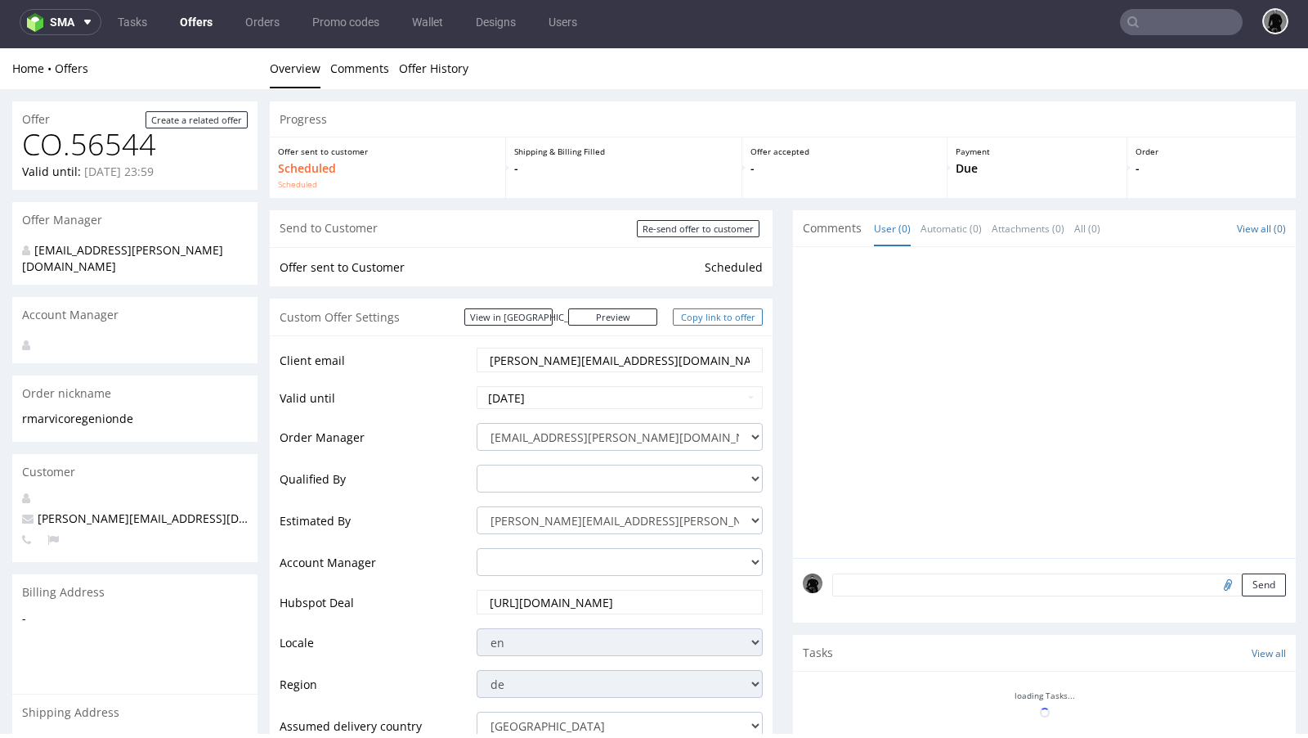
click at [696, 315] on link "Copy link to offer" at bounding box center [718, 316] width 90 height 17
click at [690, 318] on link "Copy link to offer" at bounding box center [718, 316] width 90 height 17
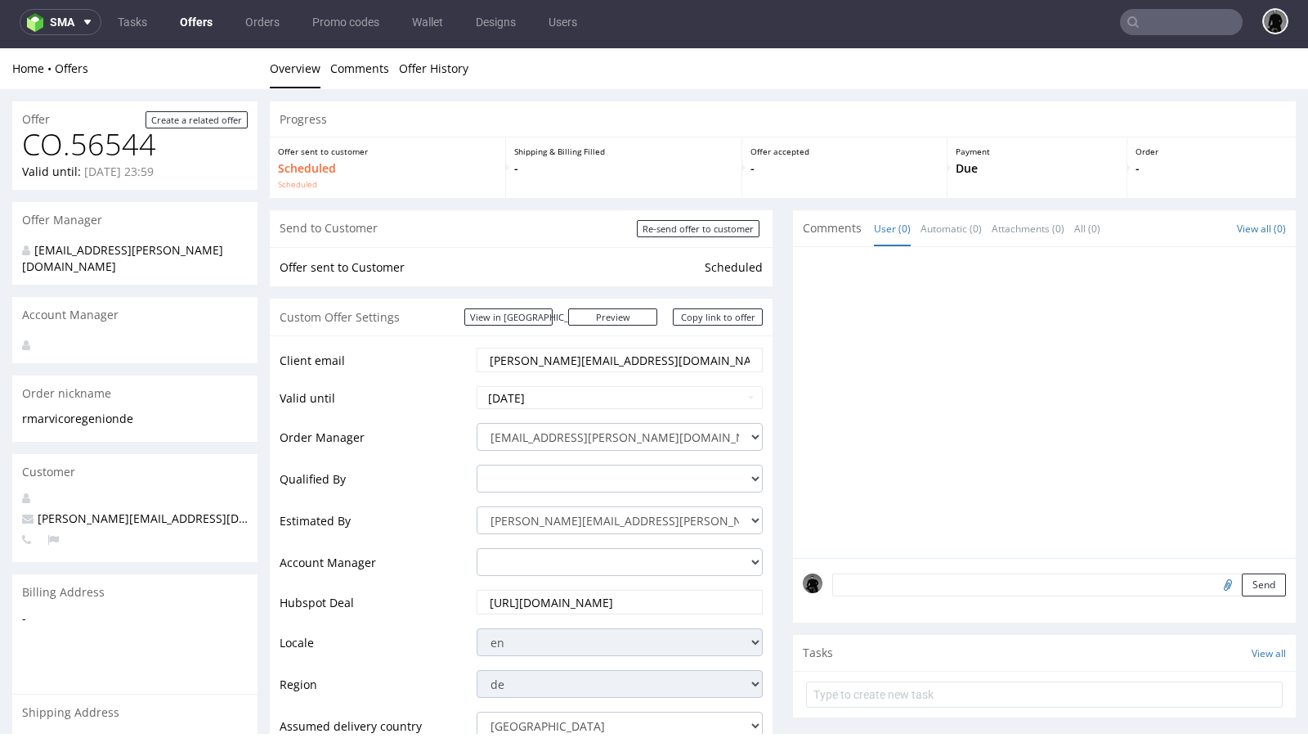
click at [188, 27] on link "Offers" at bounding box center [196, 22] width 52 height 26
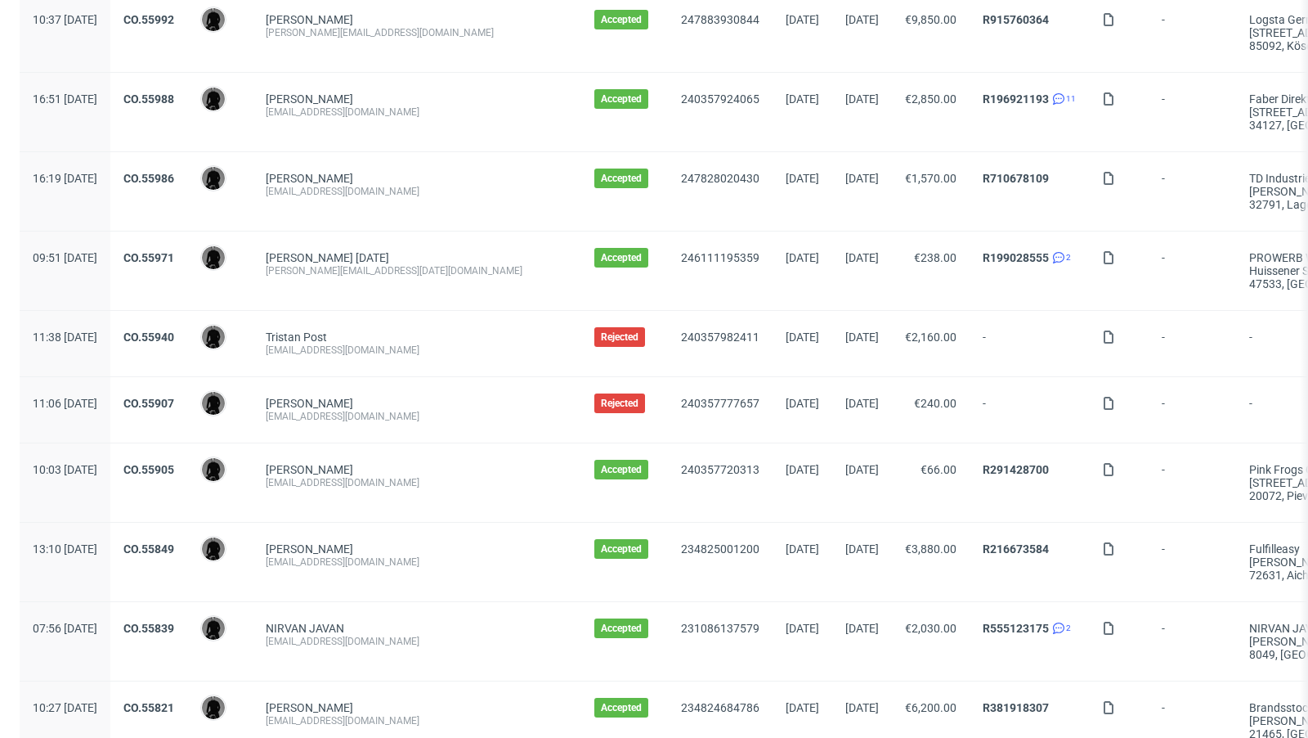
scroll to position [1743, 0]
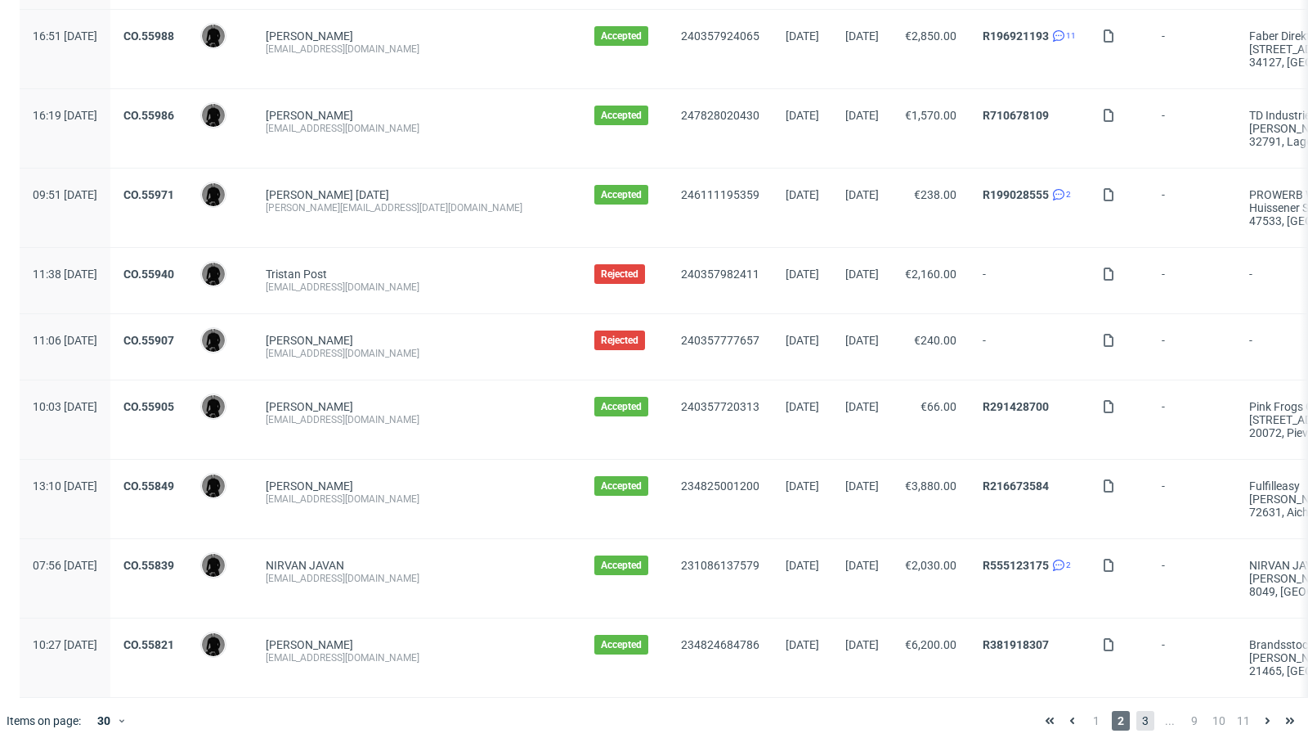
click at [1137, 712] on span "3" at bounding box center [1146, 721] width 18 height 20
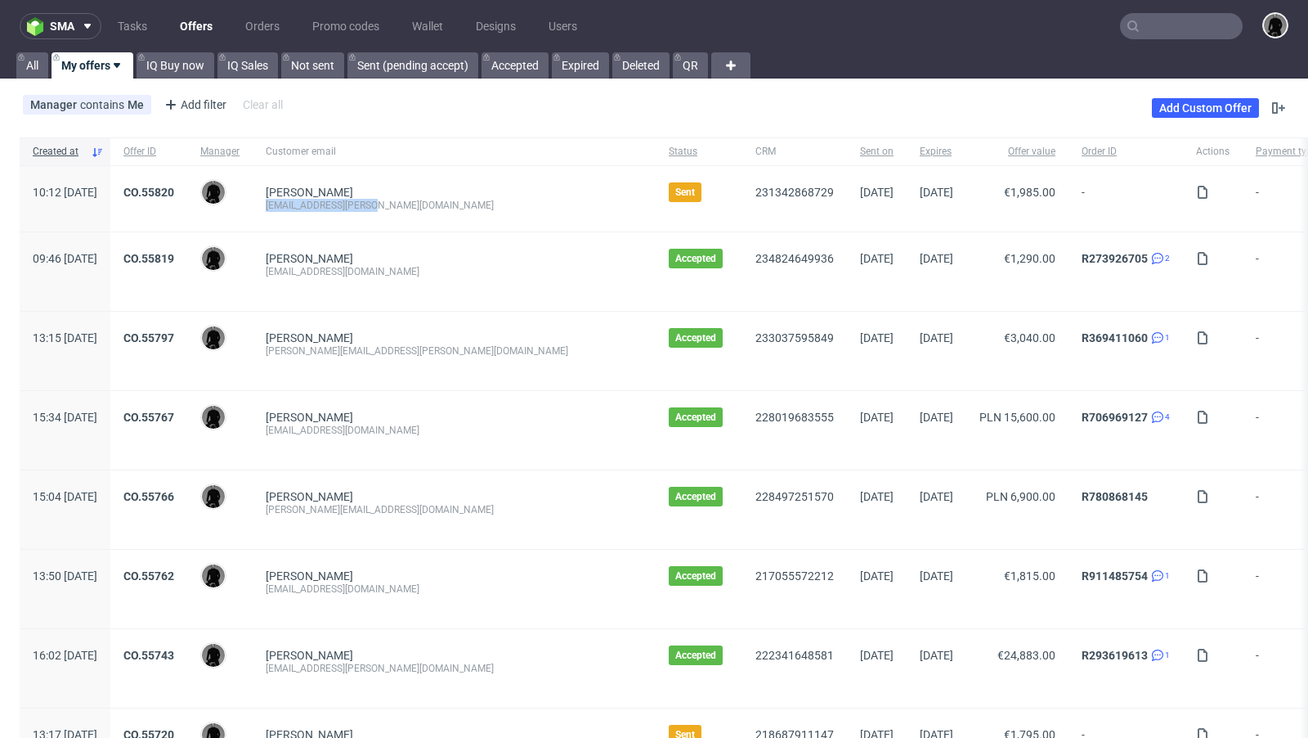
drag, startPoint x: 427, startPoint y: 203, endPoint x: 314, endPoint y: 205, distance: 112.9
click at [314, 205] on div "Lea Ernst support@lea-ernst.com" at bounding box center [454, 198] width 403 height 65
copy div "support@lea-ernst.com"
click at [192, 21] on link "Offers" at bounding box center [196, 26] width 52 height 26
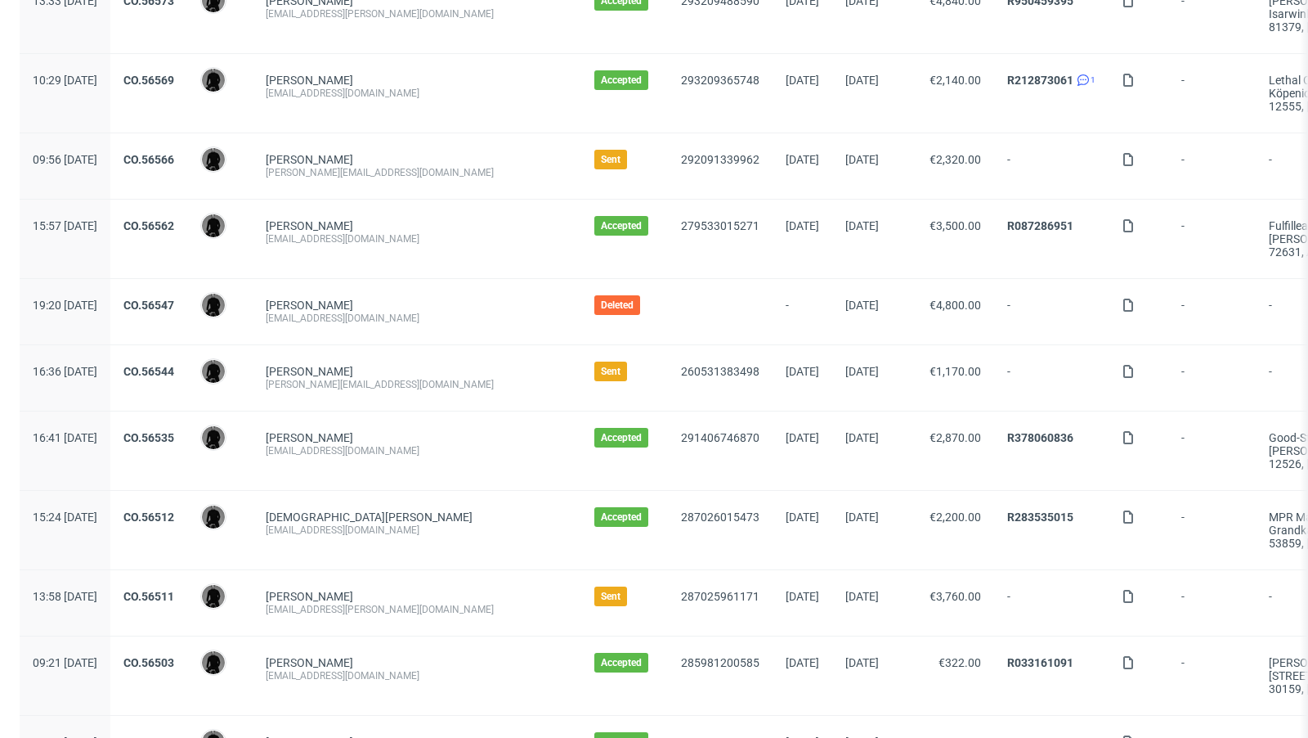
scroll to position [486, 0]
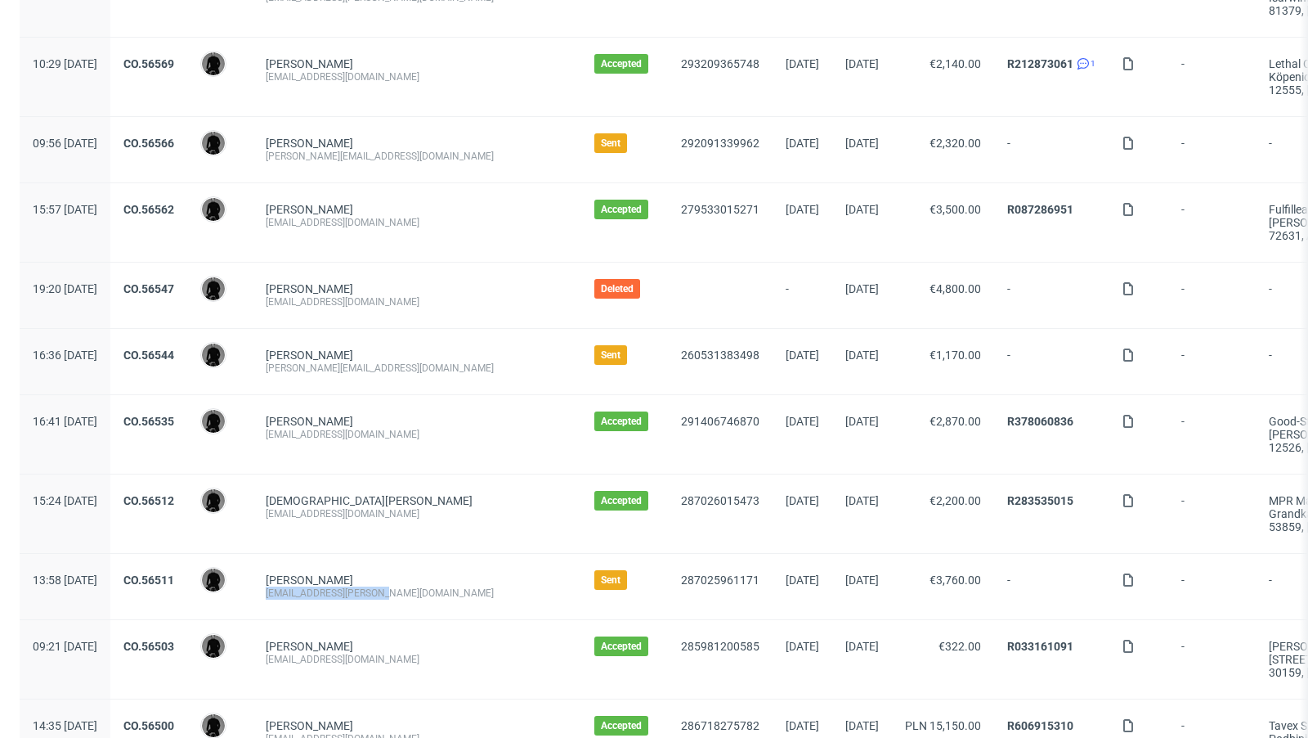
drag, startPoint x: 421, startPoint y: 591, endPoint x: 317, endPoint y: 590, distance: 103.9
click at [317, 590] on div "sven.klein@true-skin.de" at bounding box center [417, 592] width 303 height 13
copy div "sven.klein@true-skin.de"
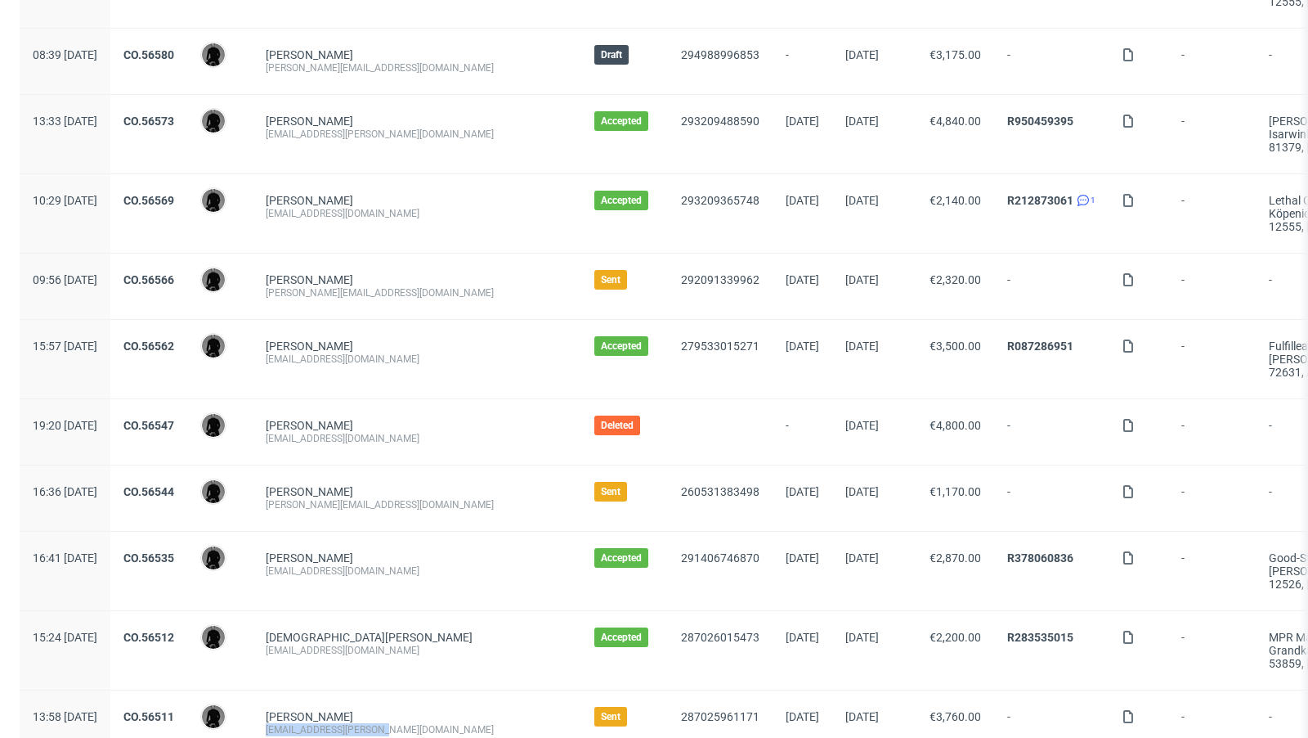
scroll to position [0, 0]
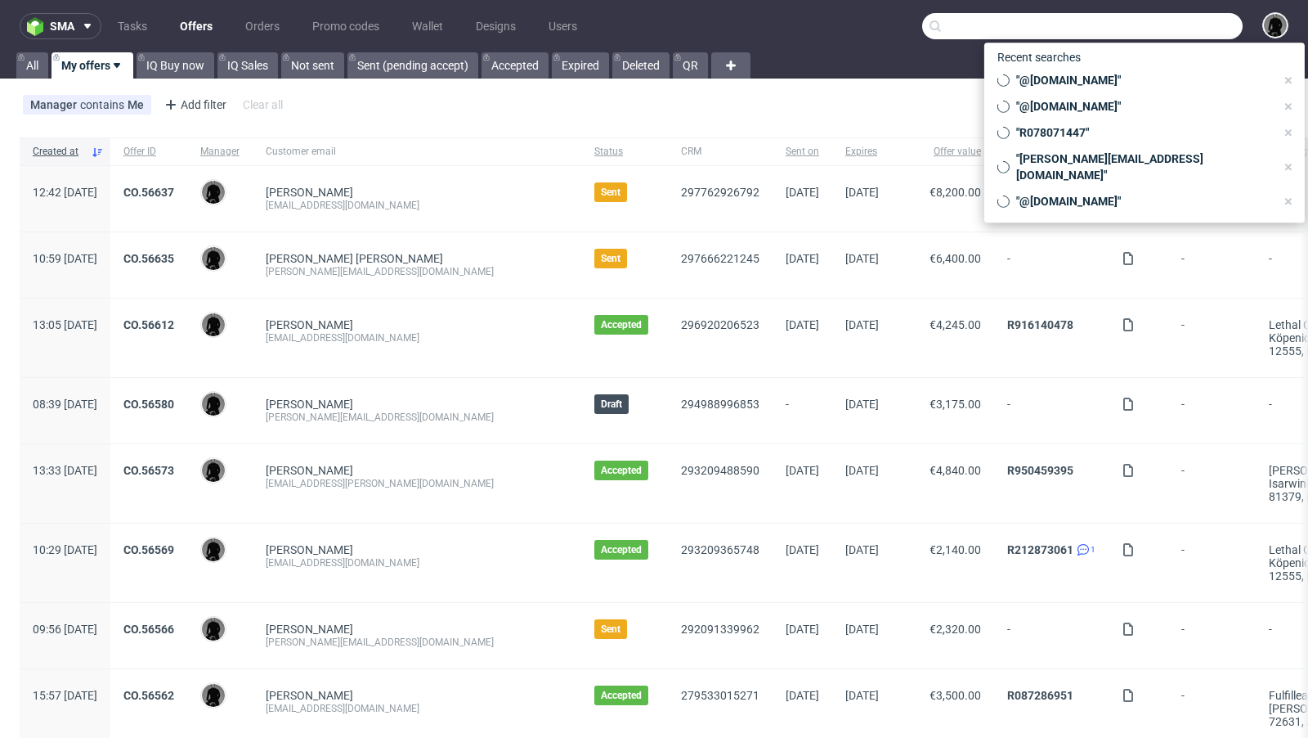
click at [1156, 26] on input "text" at bounding box center [1082, 26] width 321 height 26
paste input "ZHQB"
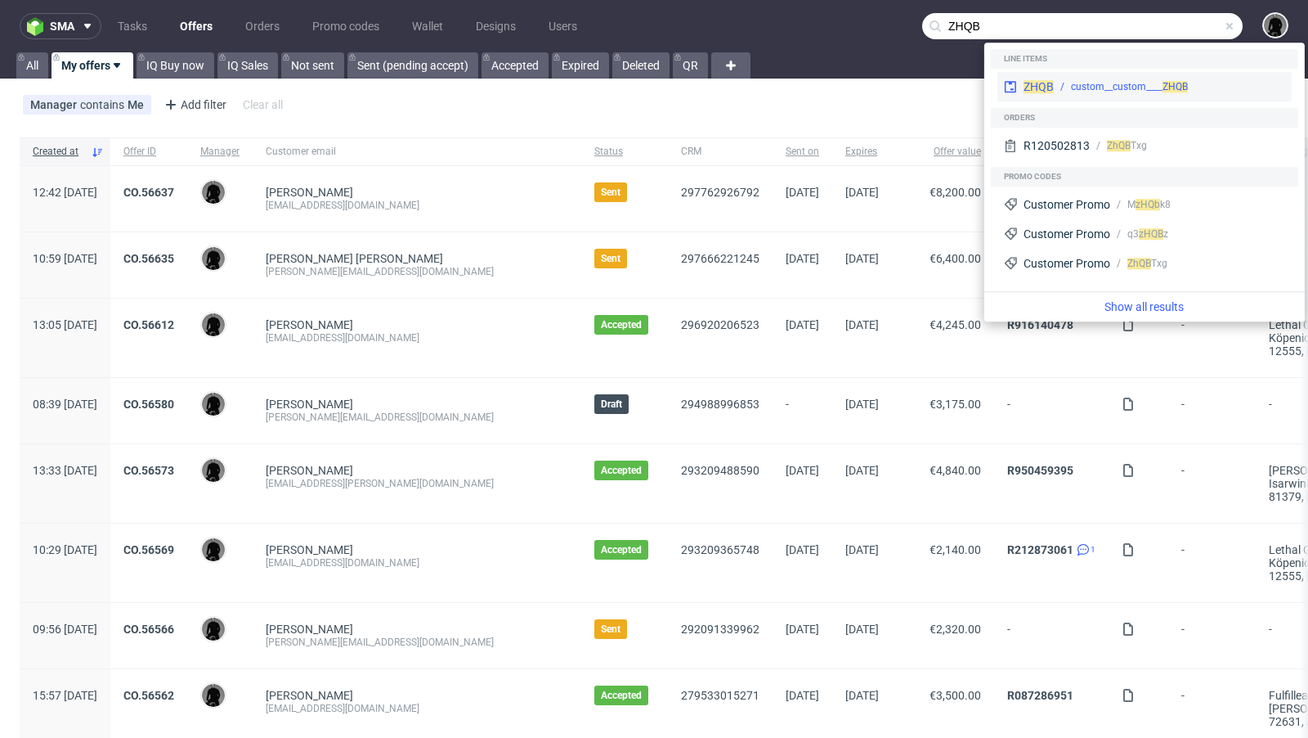
type input "ZHQB"
click at [1034, 86] on span "ZHQB" at bounding box center [1039, 86] width 30 height 13
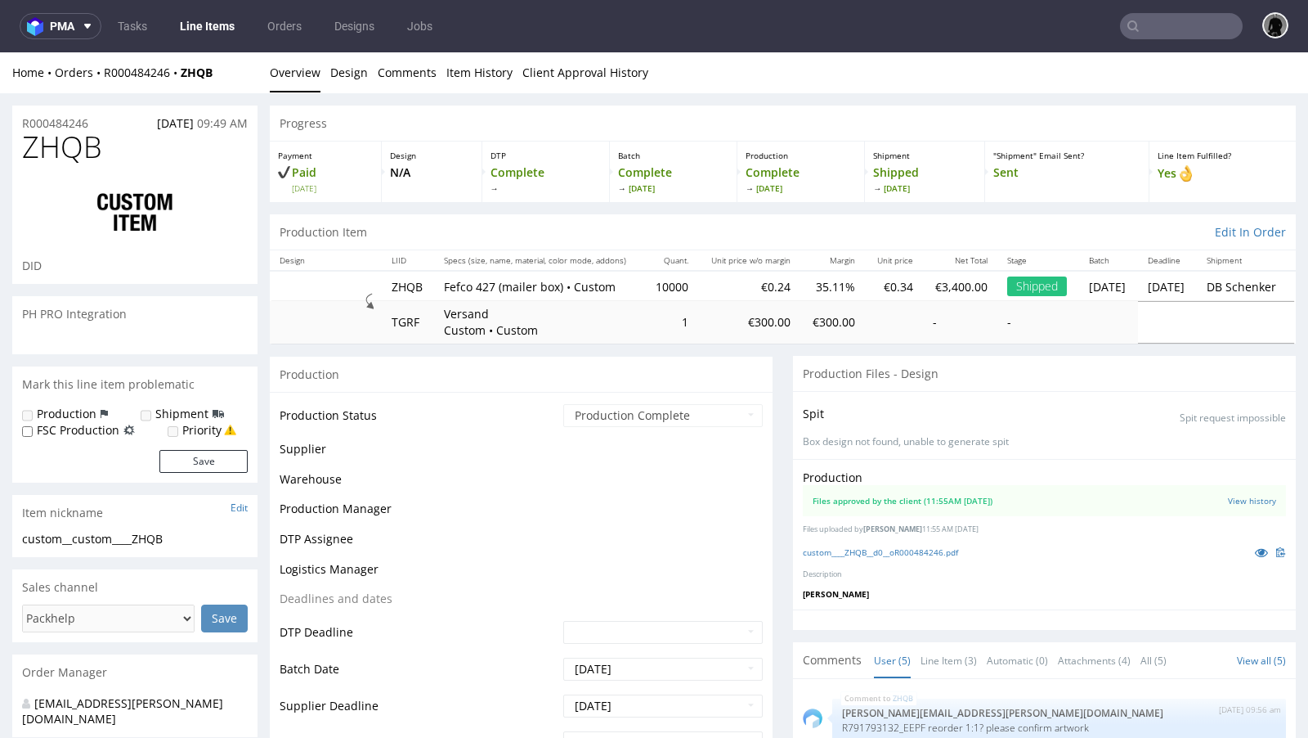
scroll to position [267, 0]
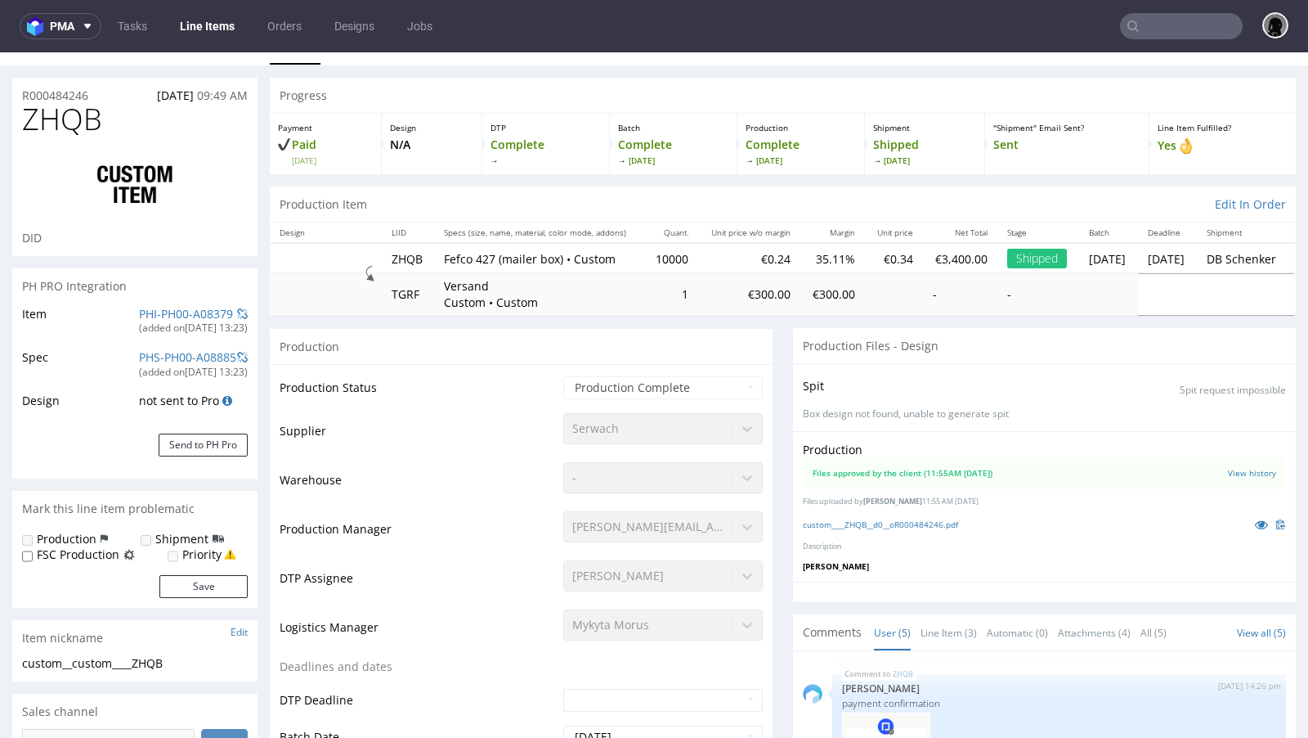
select select "in_progress"
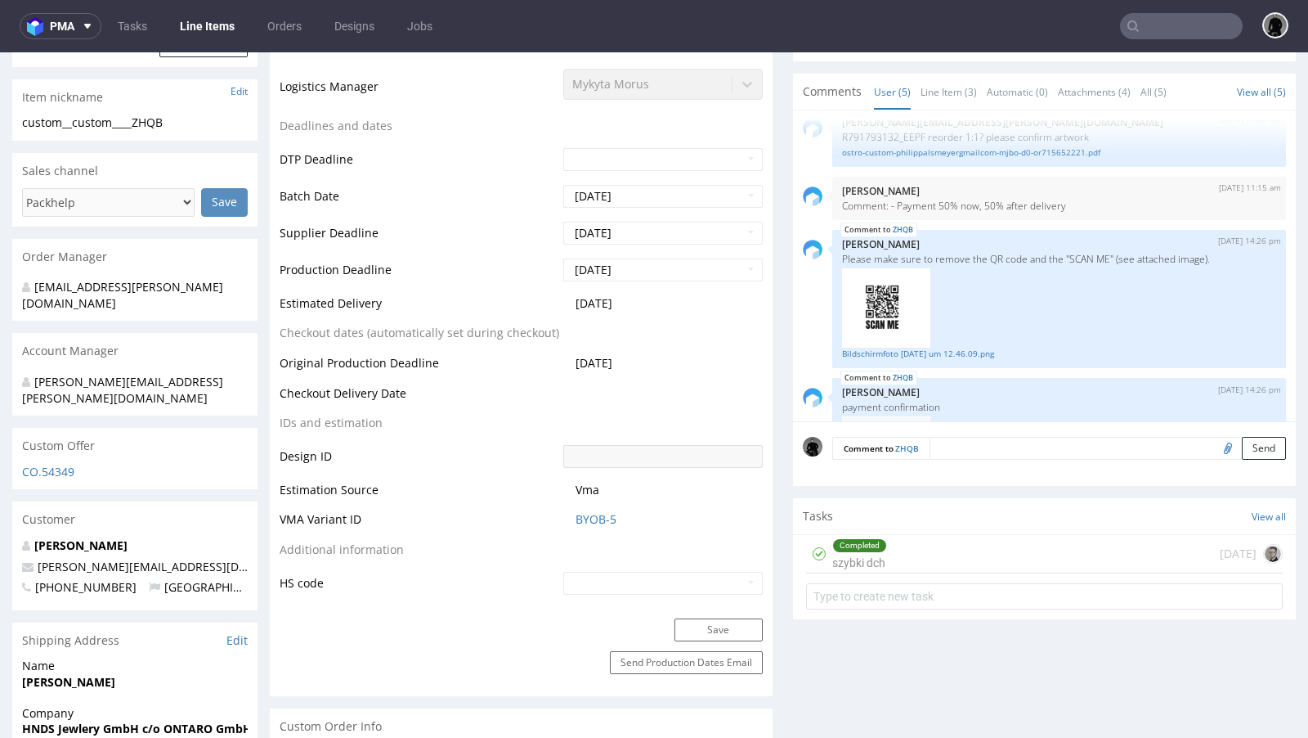
scroll to position [16, 0]
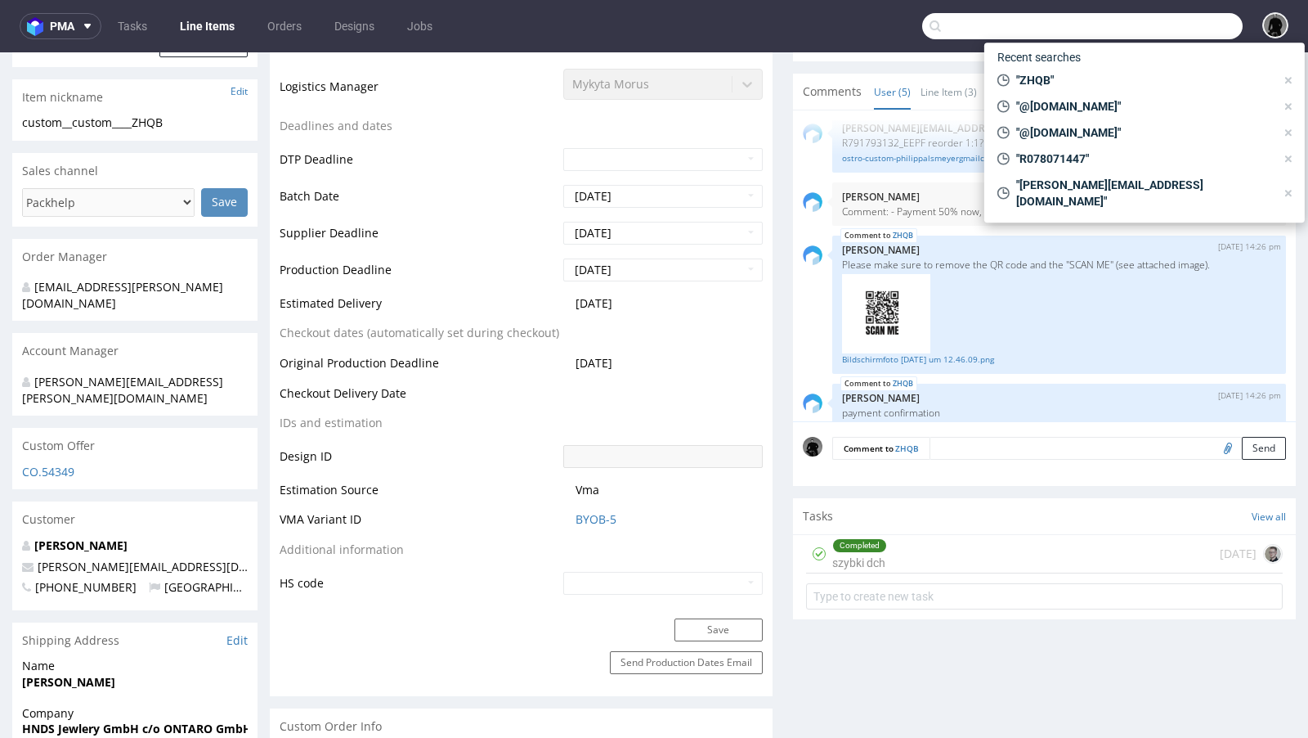
click at [1180, 31] on input "text" at bounding box center [1082, 26] width 321 height 26
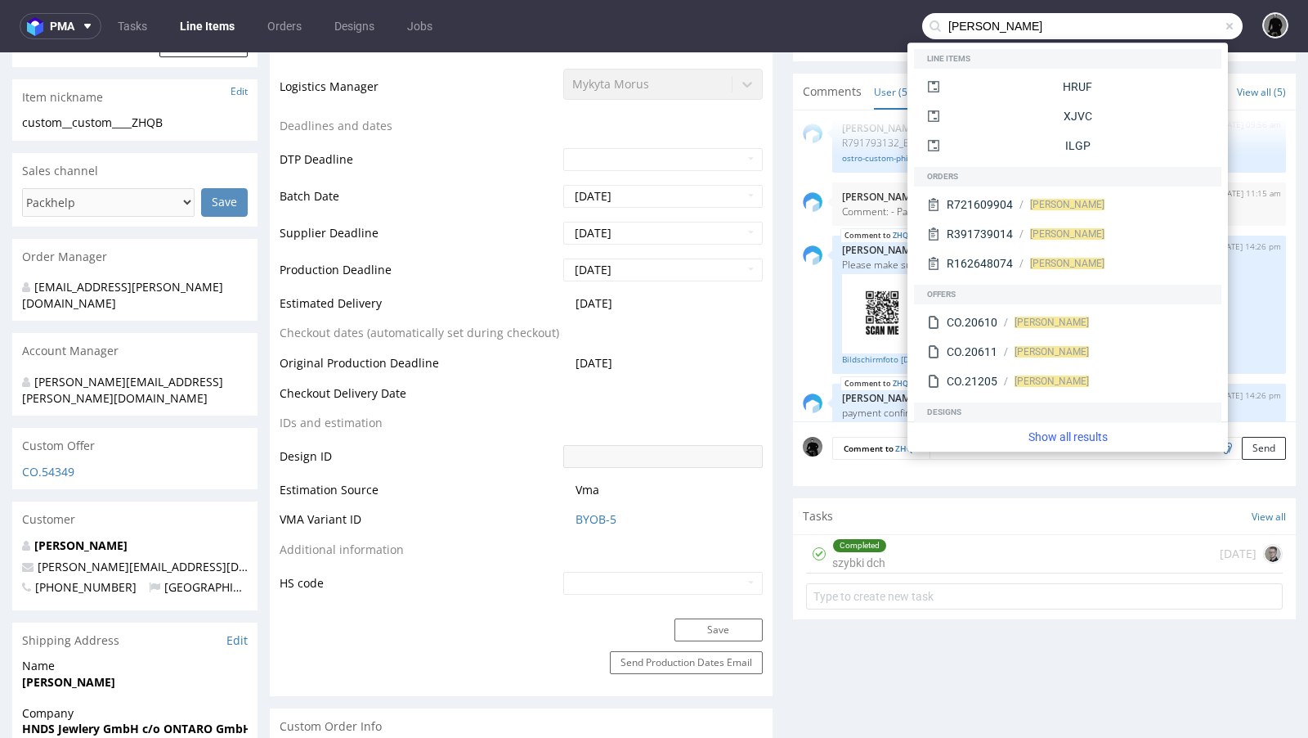
type input "adina kern"
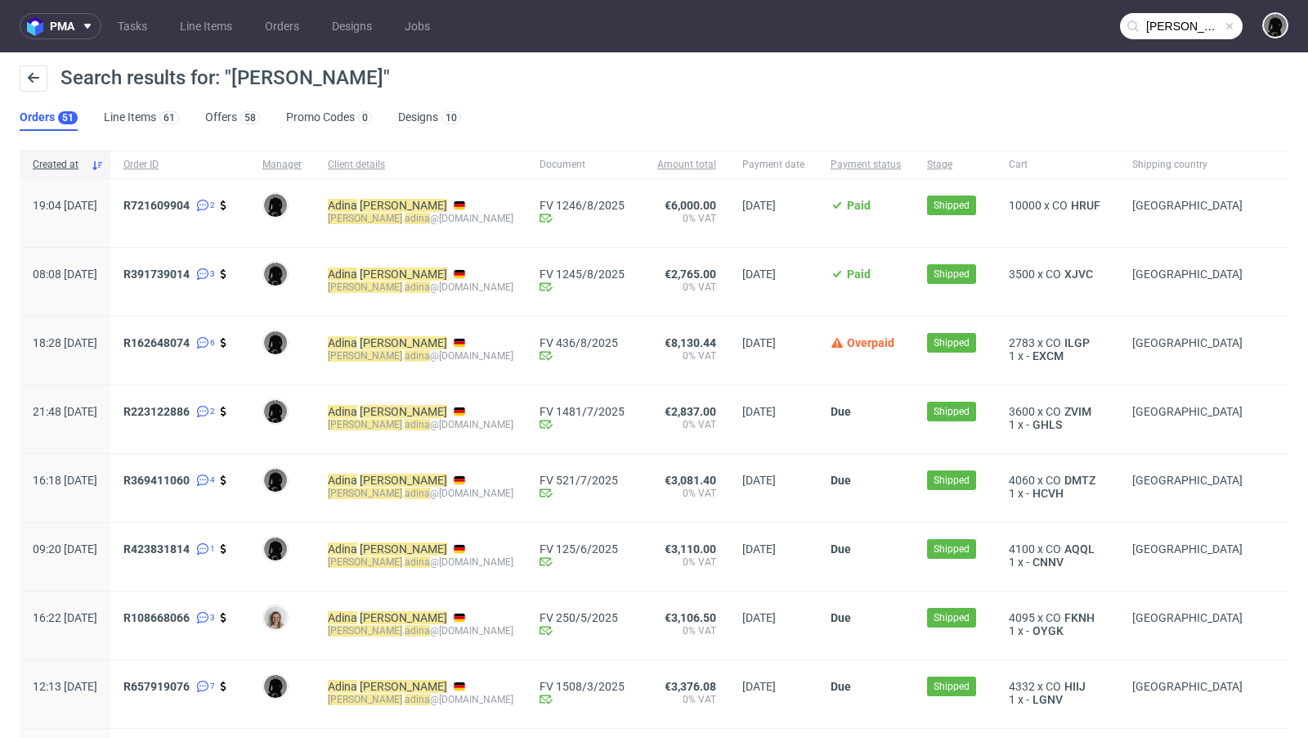
click at [1035, 266] on div "3500 x CO XJVC" at bounding box center [1057, 282] width 123 height 68
click at [1061, 273] on span "XJVC" at bounding box center [1078, 273] width 35 height 13
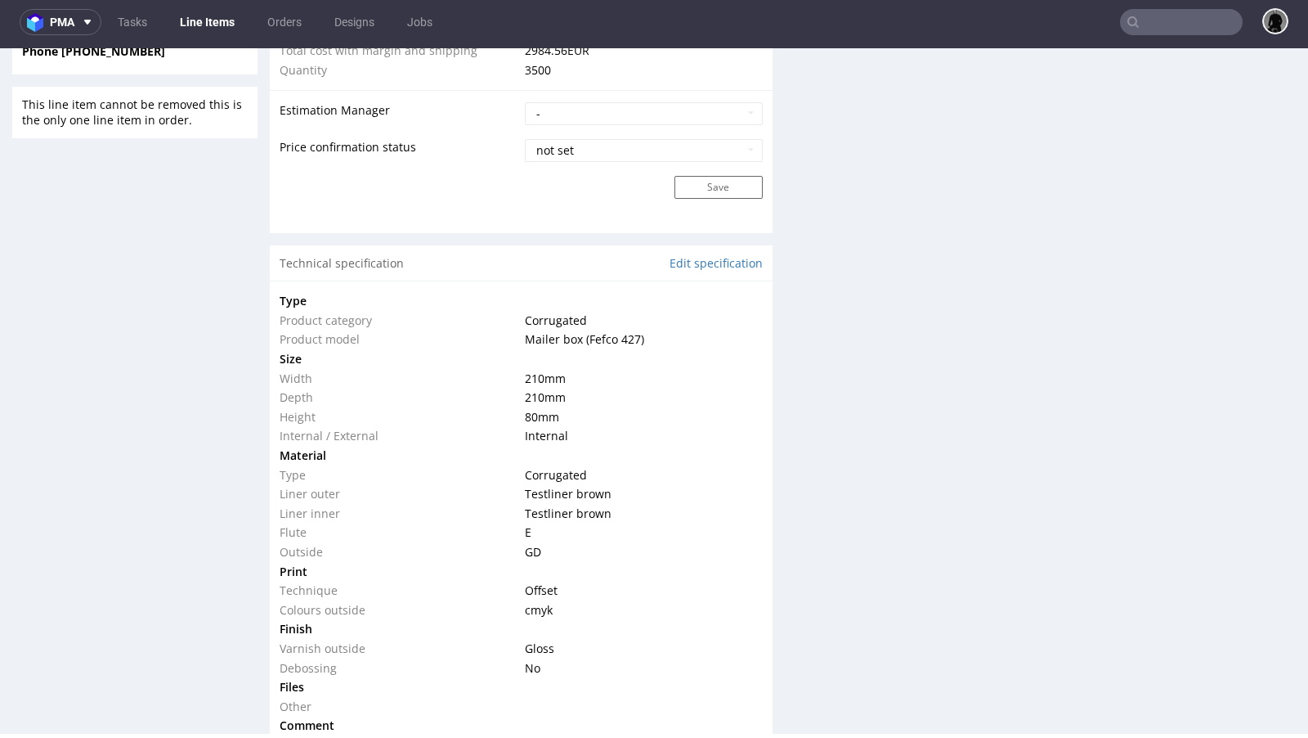
scroll to position [1409, 0]
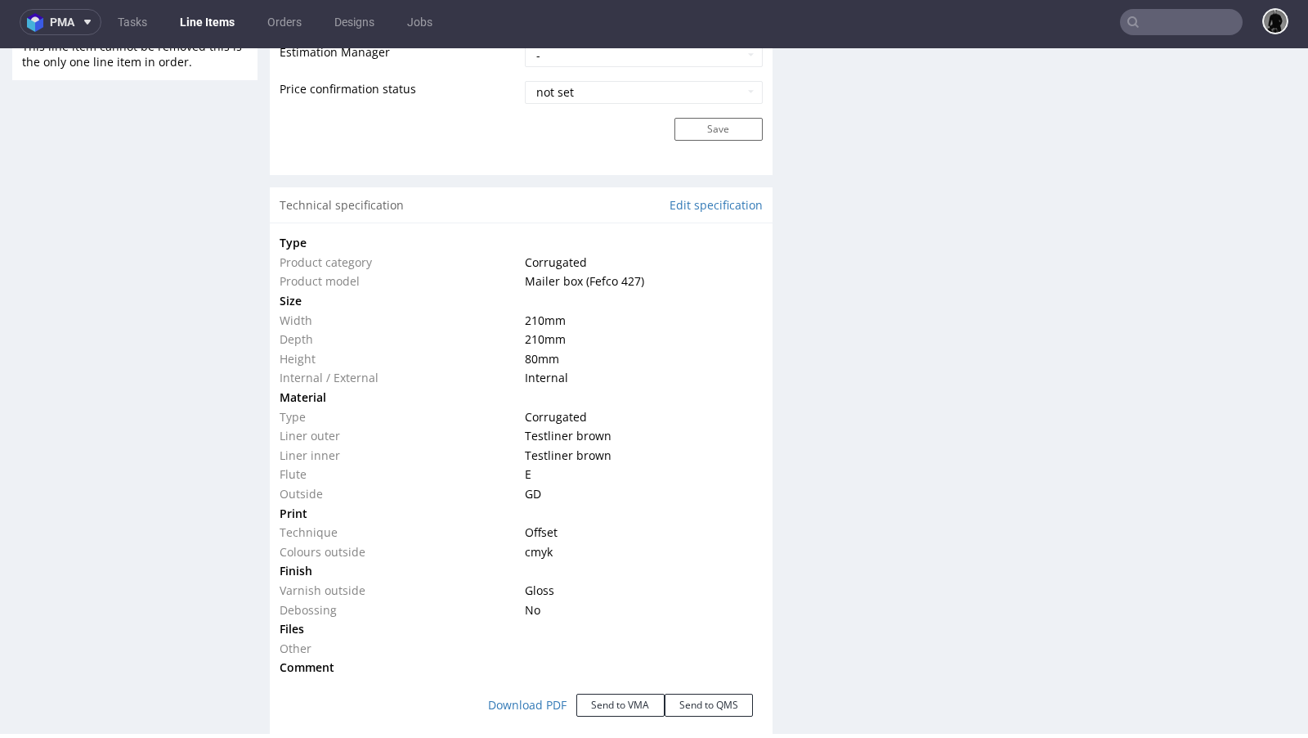
type input "adina kern"
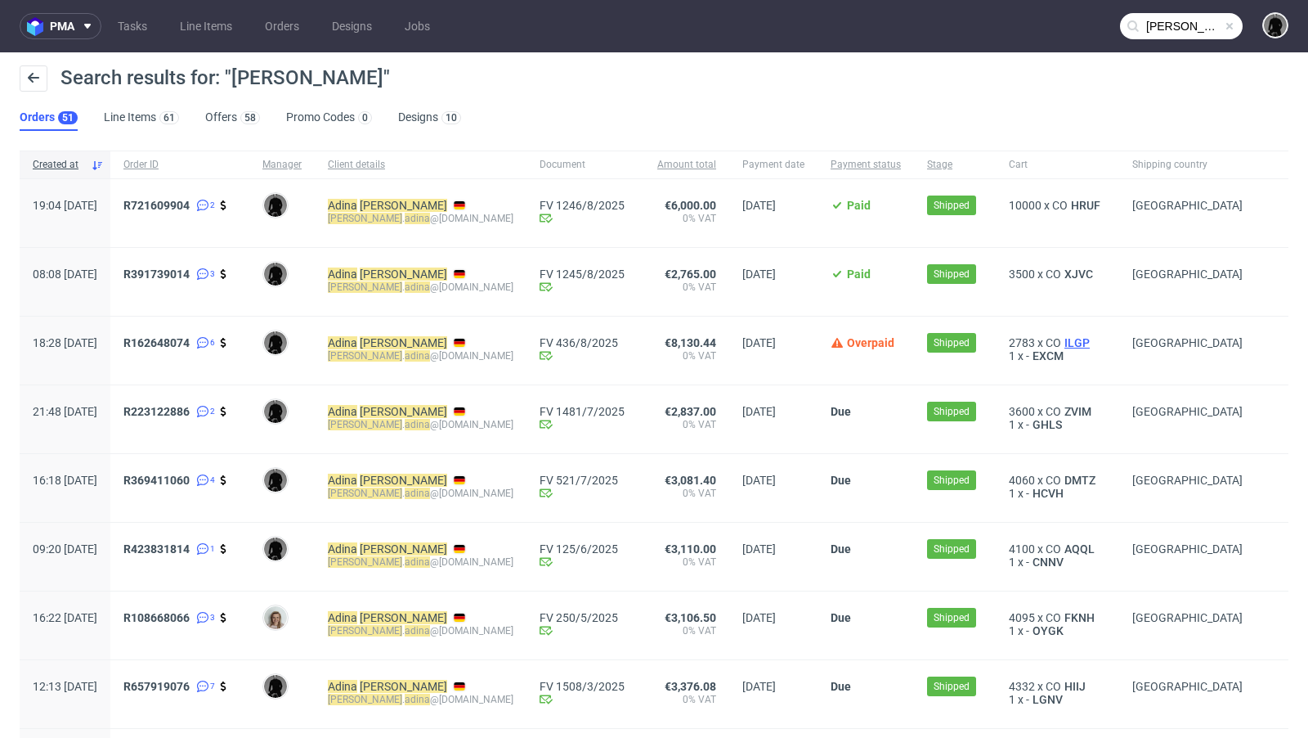
click at [1061, 339] on span "ILGP" at bounding box center [1077, 342] width 32 height 13
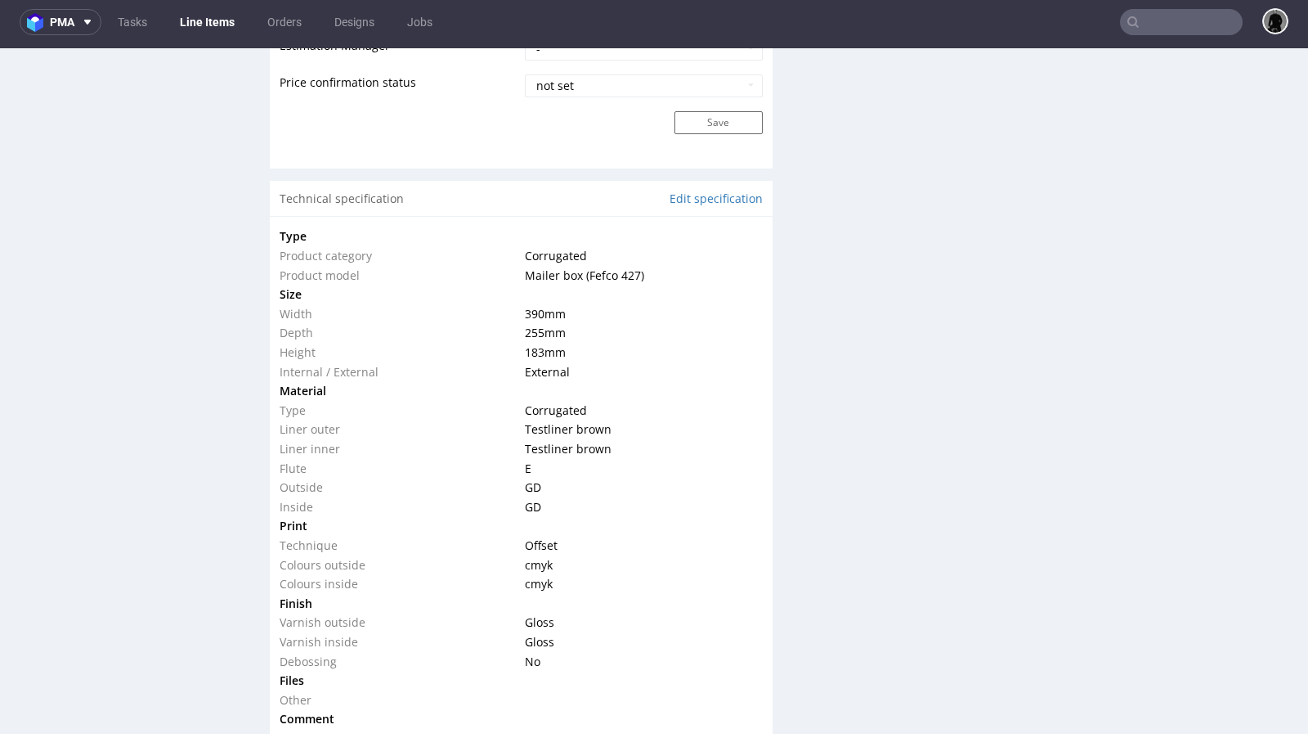
scroll to position [1428, 0]
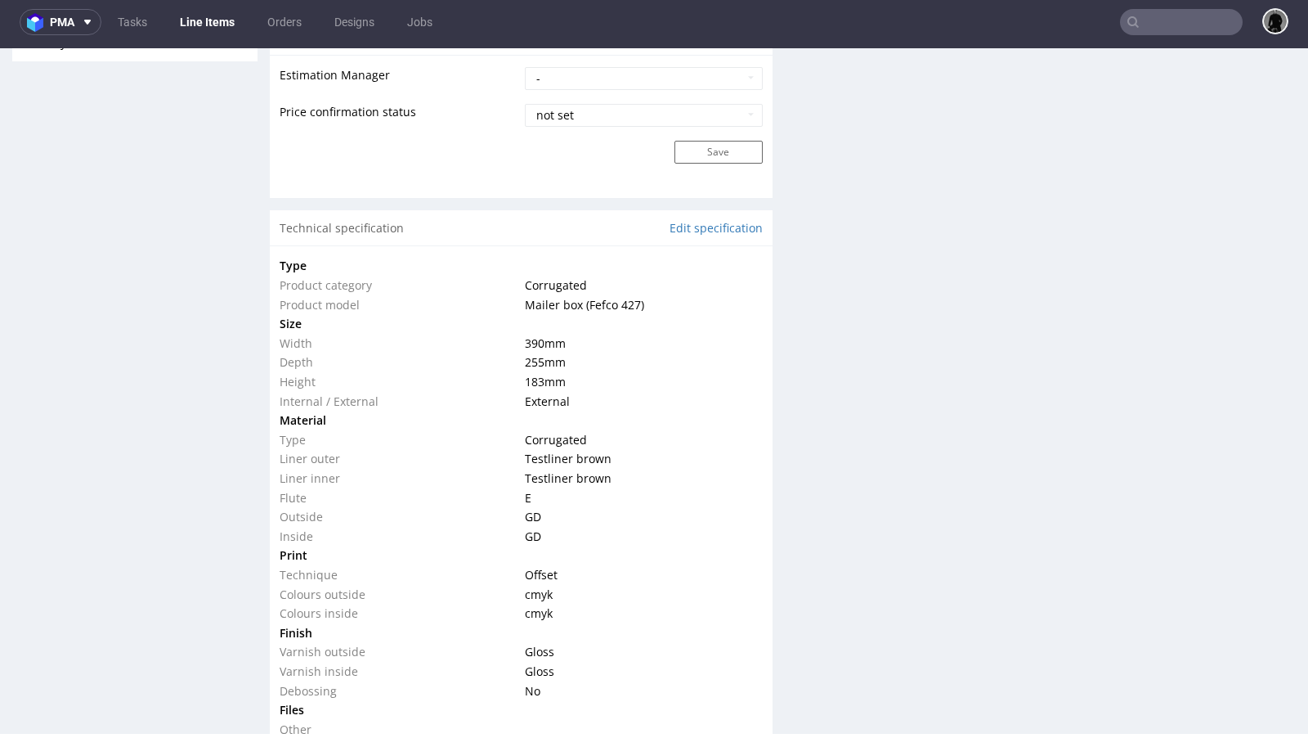
type input "adina kern"
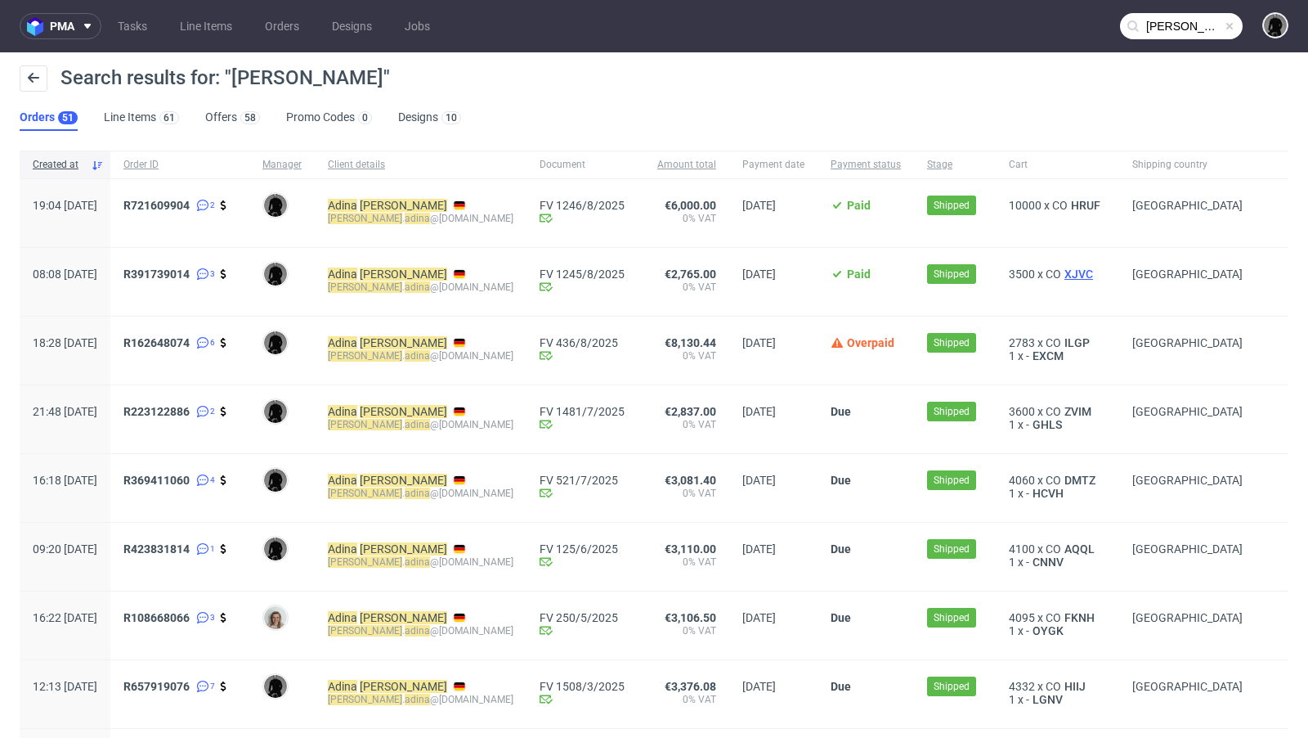
click at [1061, 276] on span "XJVC" at bounding box center [1078, 273] width 35 height 13
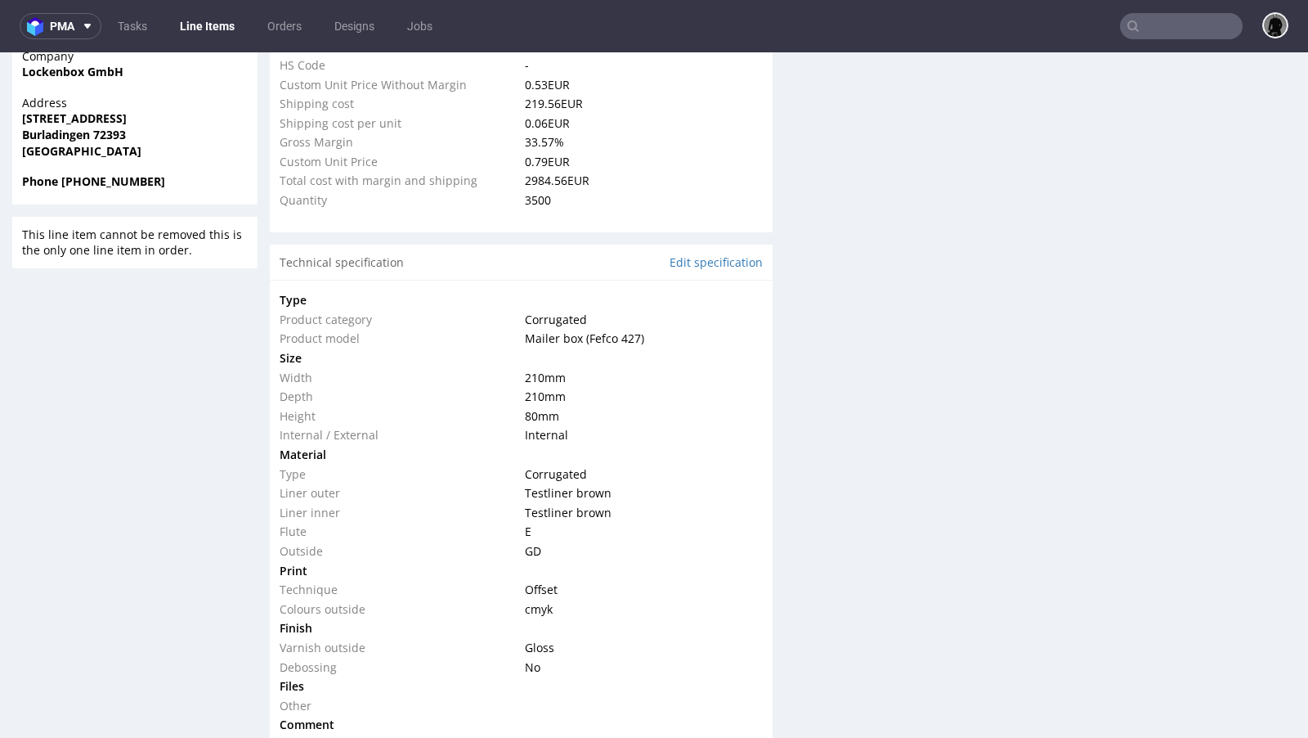
scroll to position [1239, 0]
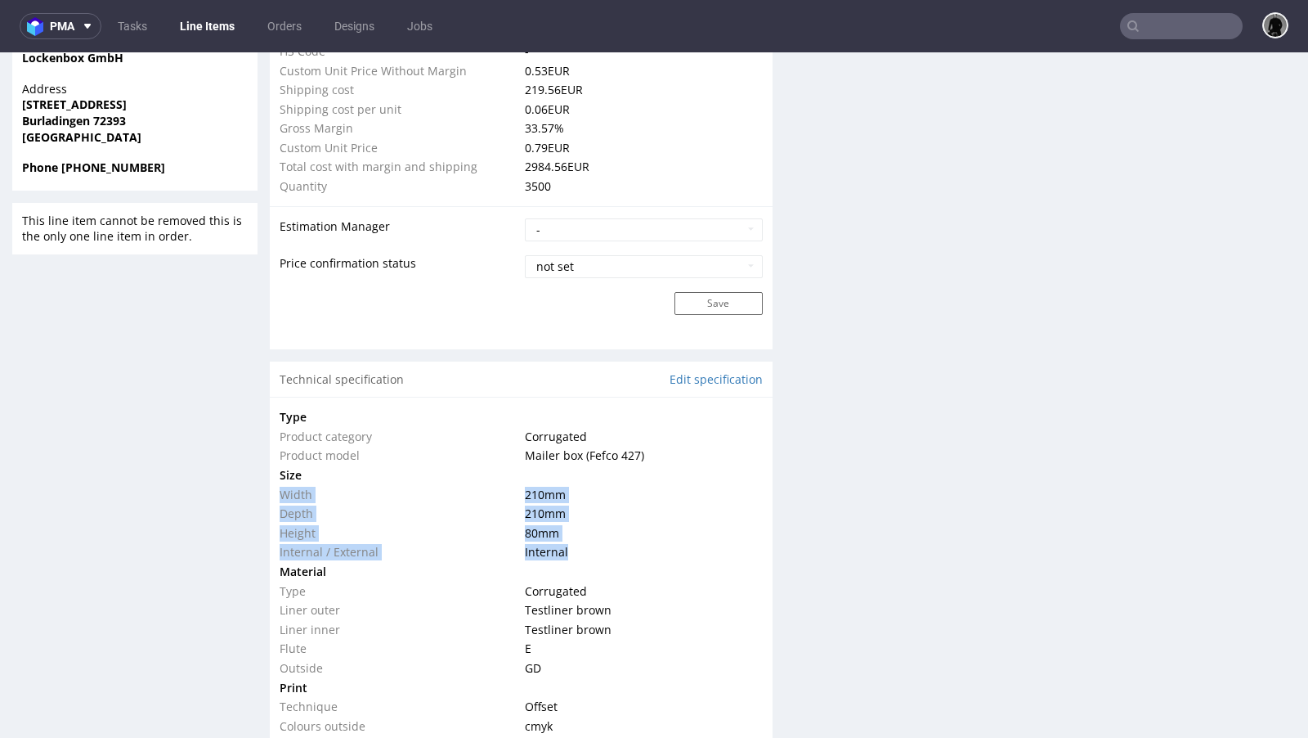
drag, startPoint x: 562, startPoint y: 546, endPoint x: 280, endPoint y: 489, distance: 287.1
click at [280, 489] on tbody "Type Product category Corrugated Product model Mailer box (Fefco 427) Size Widt…" at bounding box center [521, 629] width 483 height 444
copy tbody "Width 210 mm Depth 210 mm Height 80 mm Internal / External Internal"
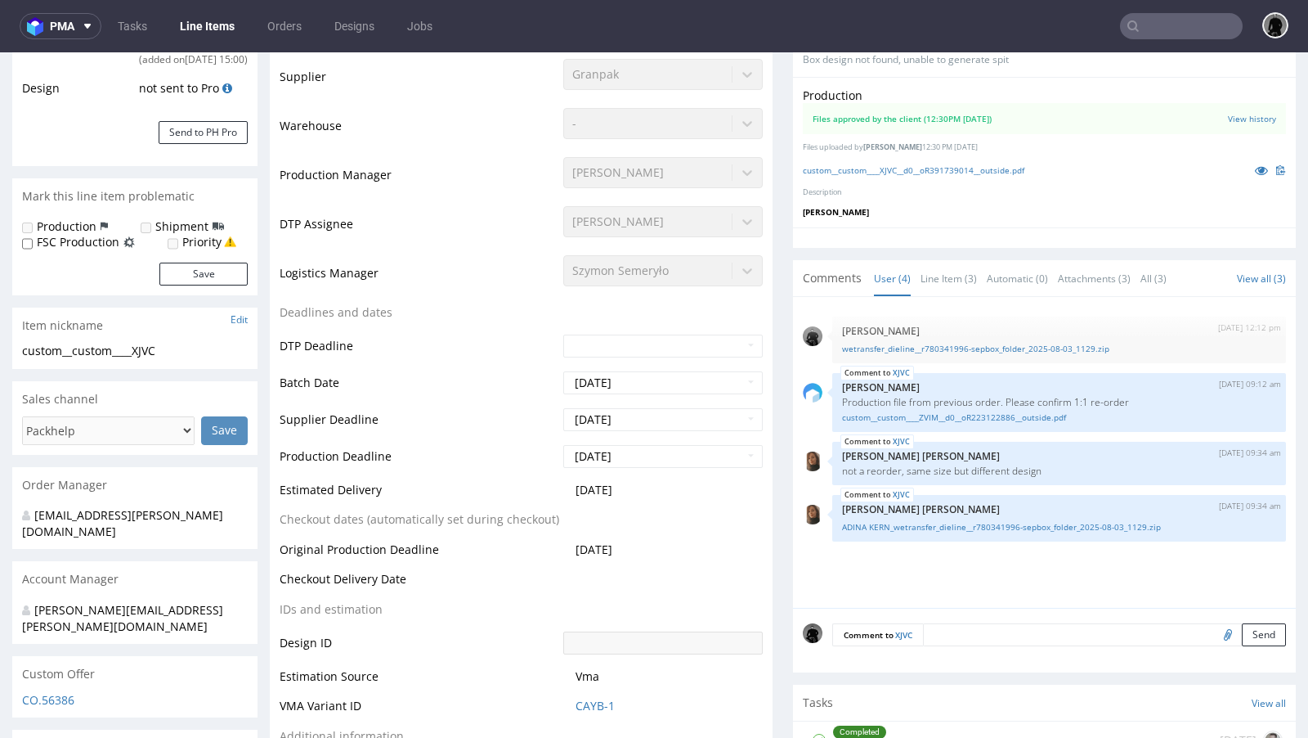
scroll to position [0, 0]
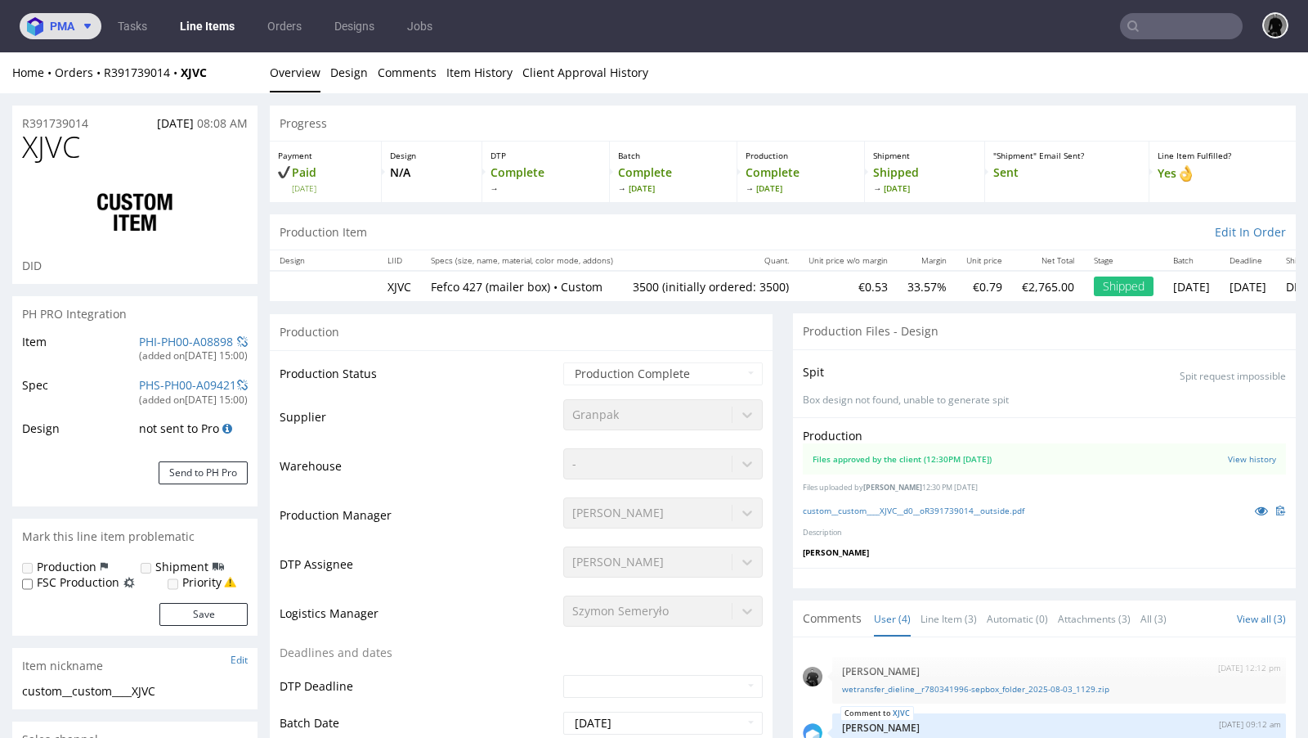
click at [88, 26] on use at bounding box center [87, 26] width 7 height 5
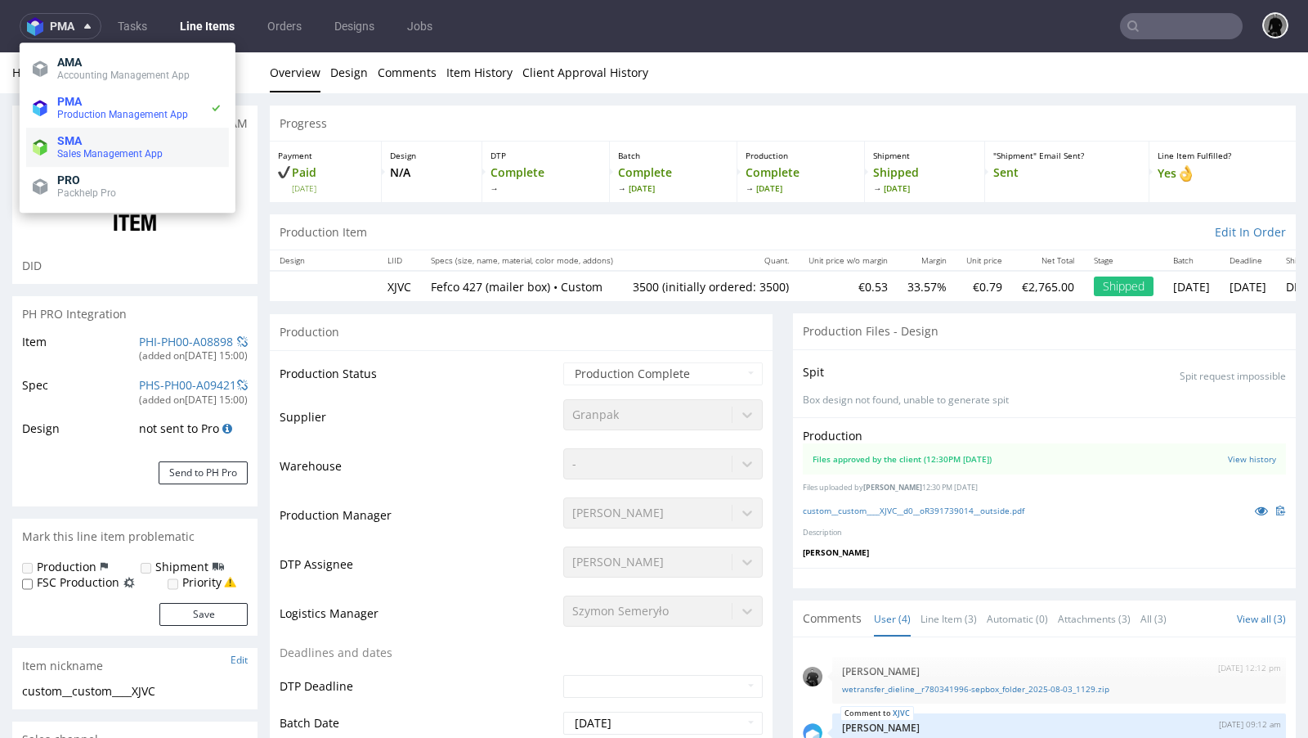
click at [93, 141] on span "SMA" at bounding box center [139, 140] width 165 height 13
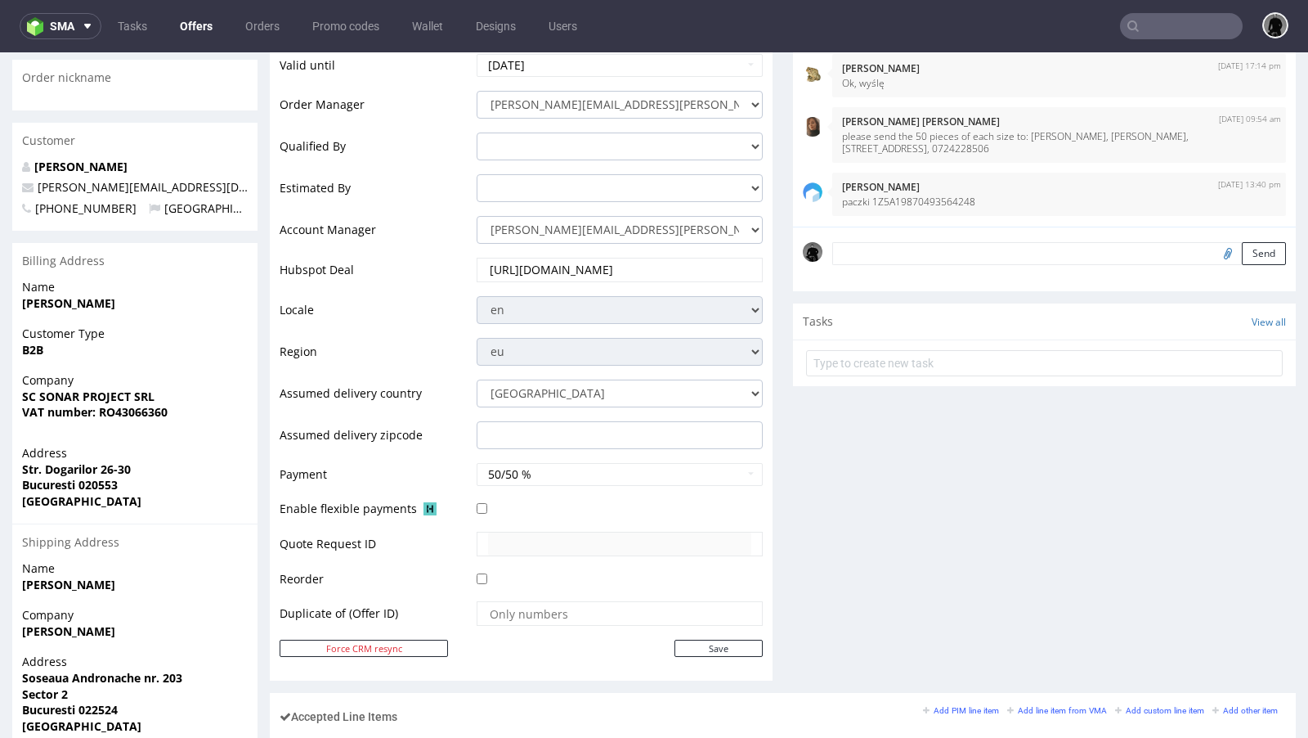
scroll to position [366, 0]
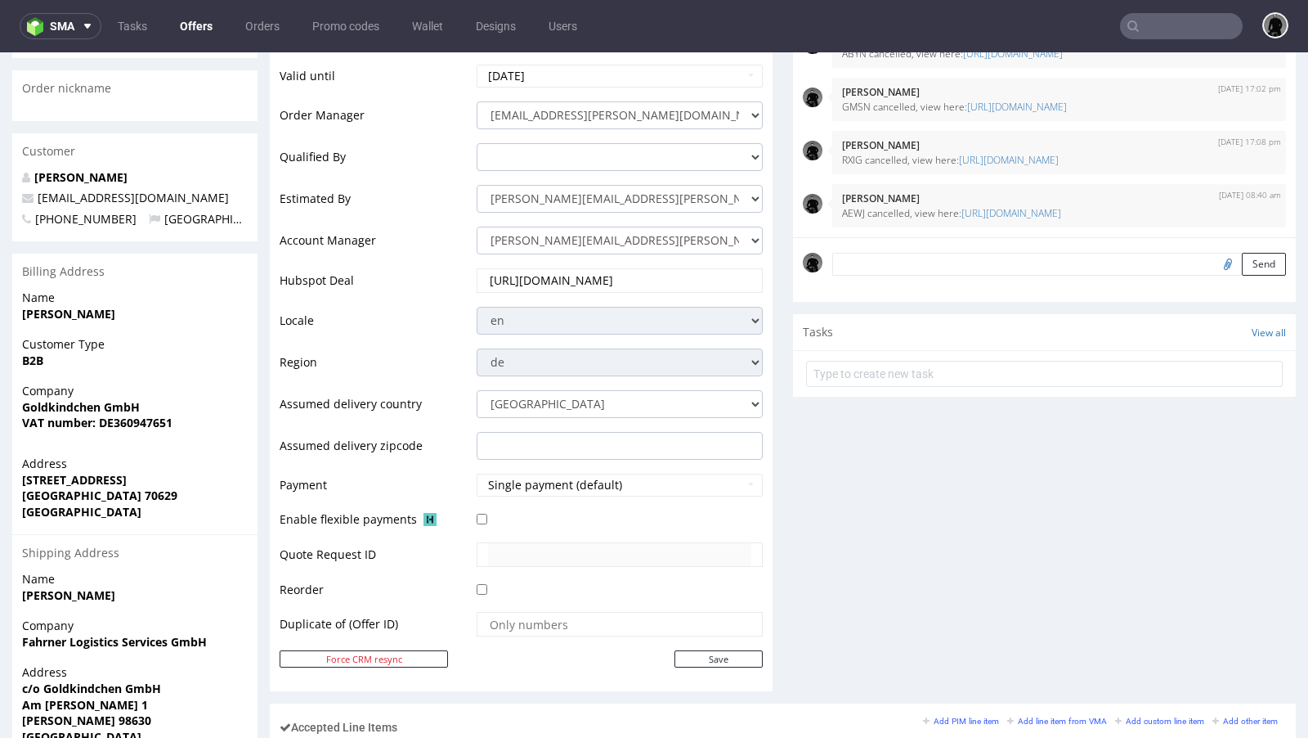
scroll to position [361, 0]
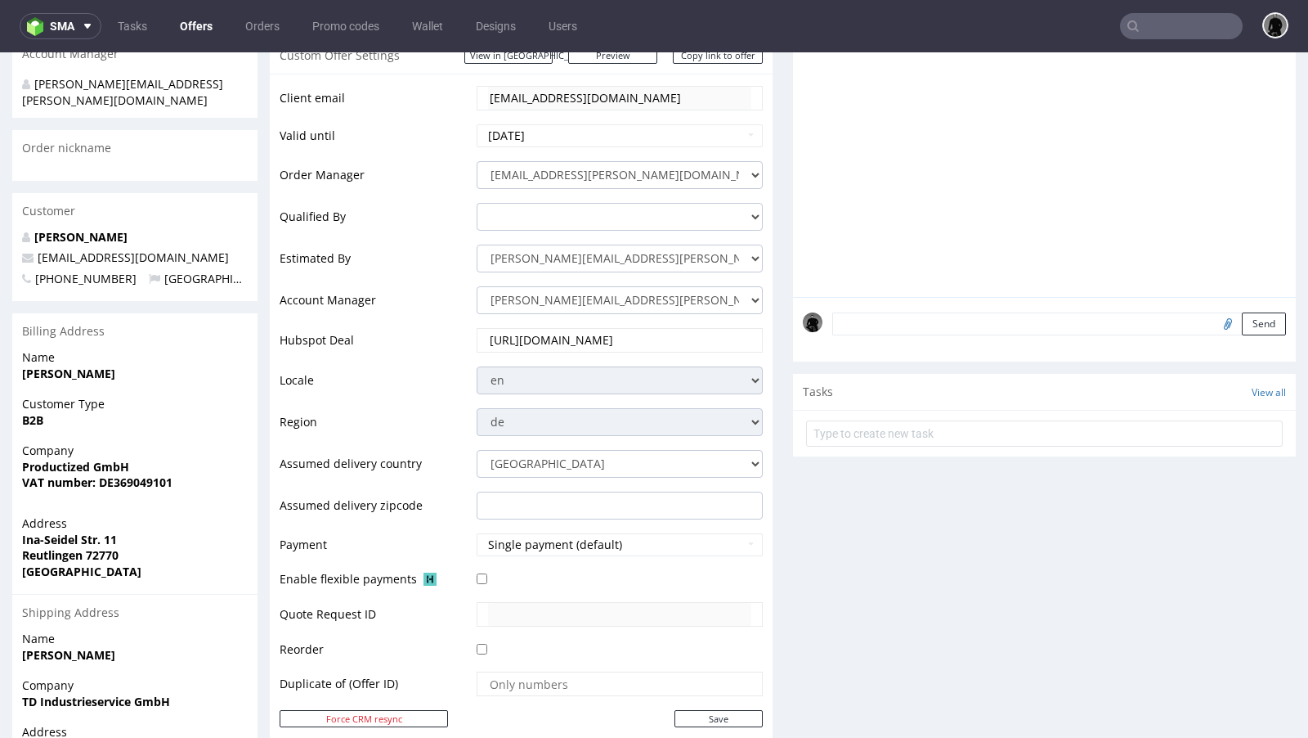
scroll to position [307, 0]
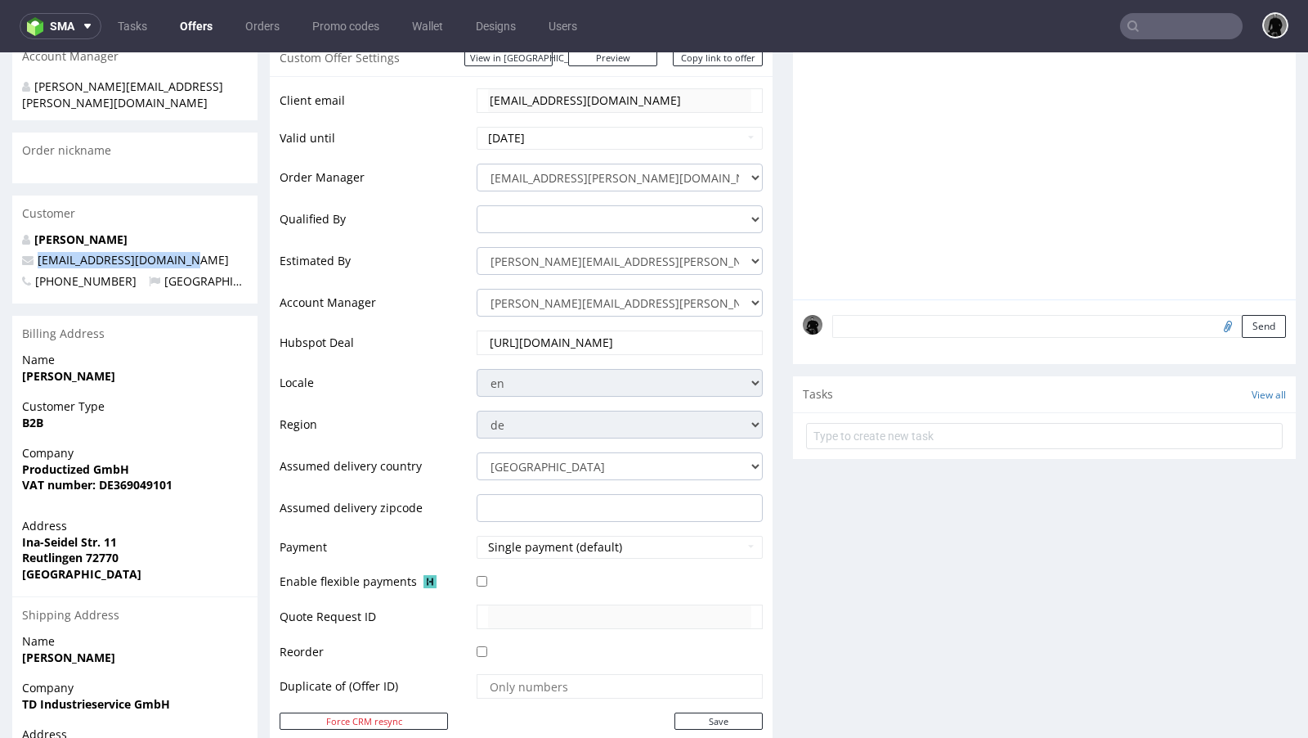
drag, startPoint x: 181, startPoint y: 227, endPoint x: 39, endPoint y: 226, distance: 141.5
click at [39, 252] on p "[EMAIL_ADDRESS][DOMAIN_NAME]" at bounding box center [135, 260] width 226 height 16
copy span "[EMAIL_ADDRESS][DOMAIN_NAME]"
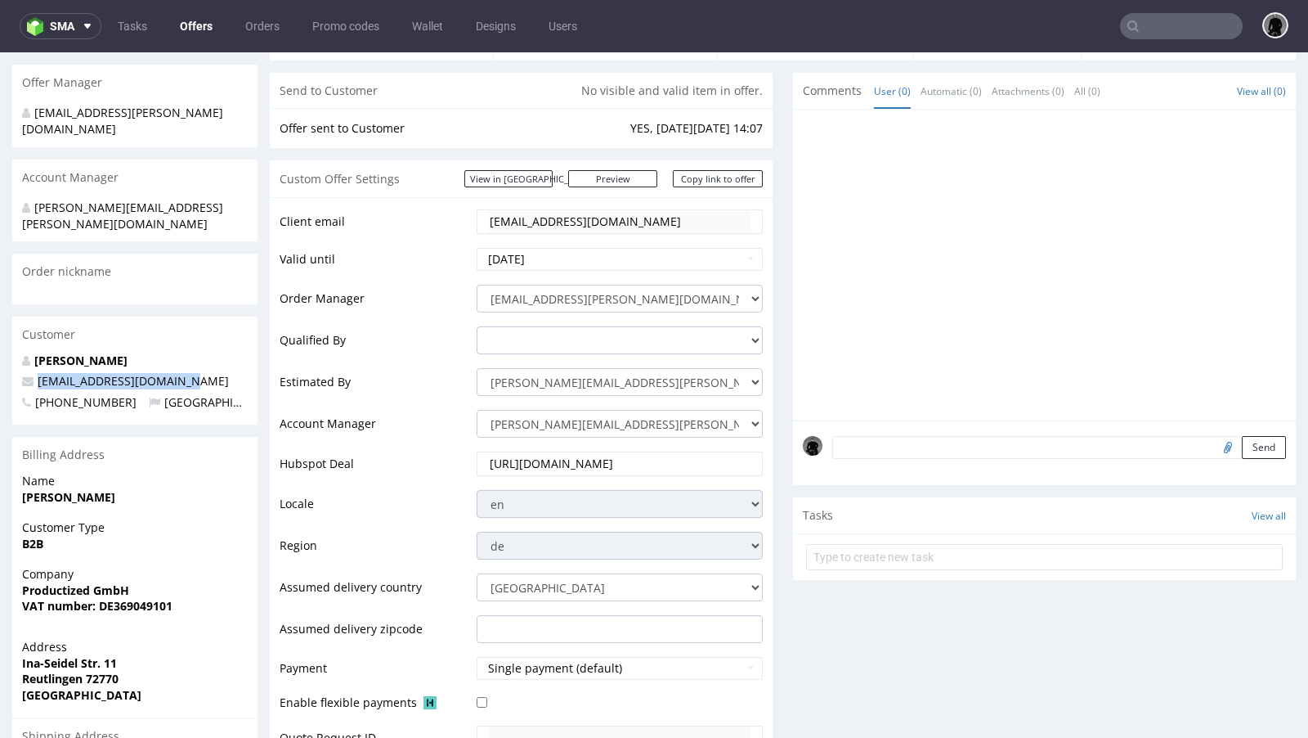
scroll to position [0, 0]
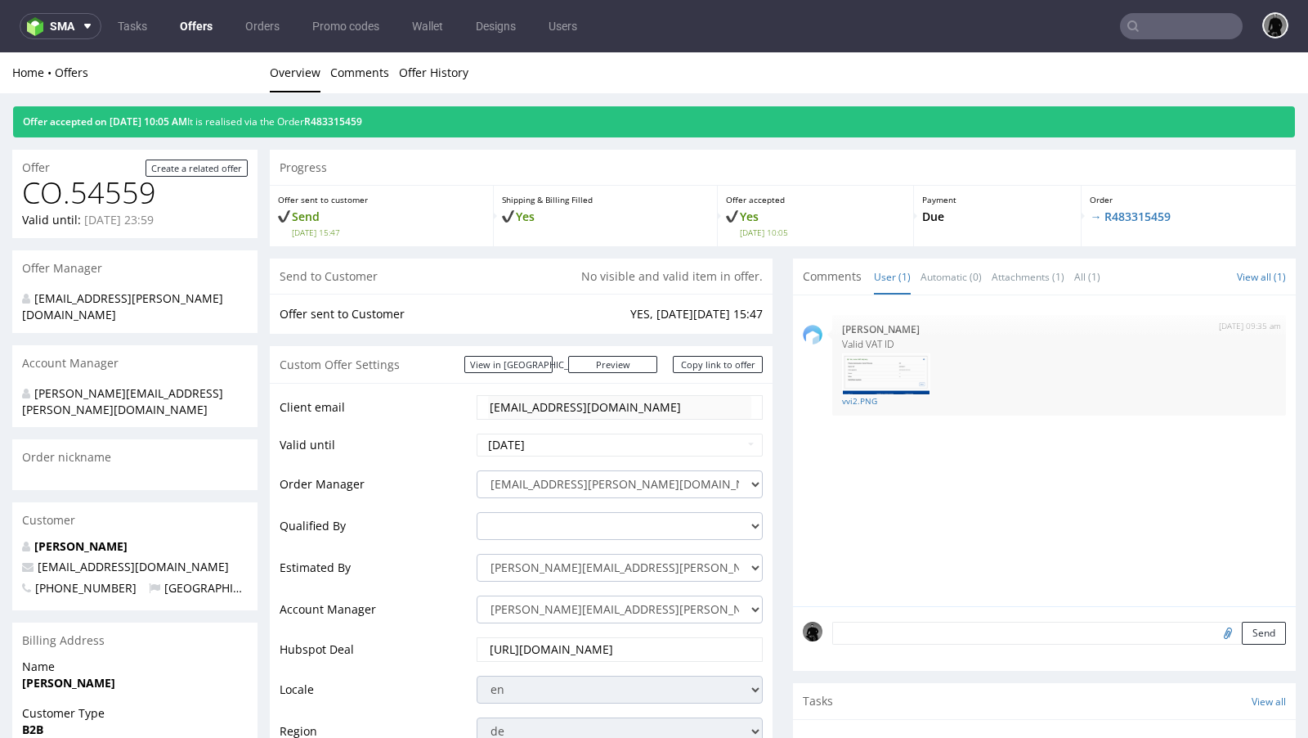
scroll to position [57, 0]
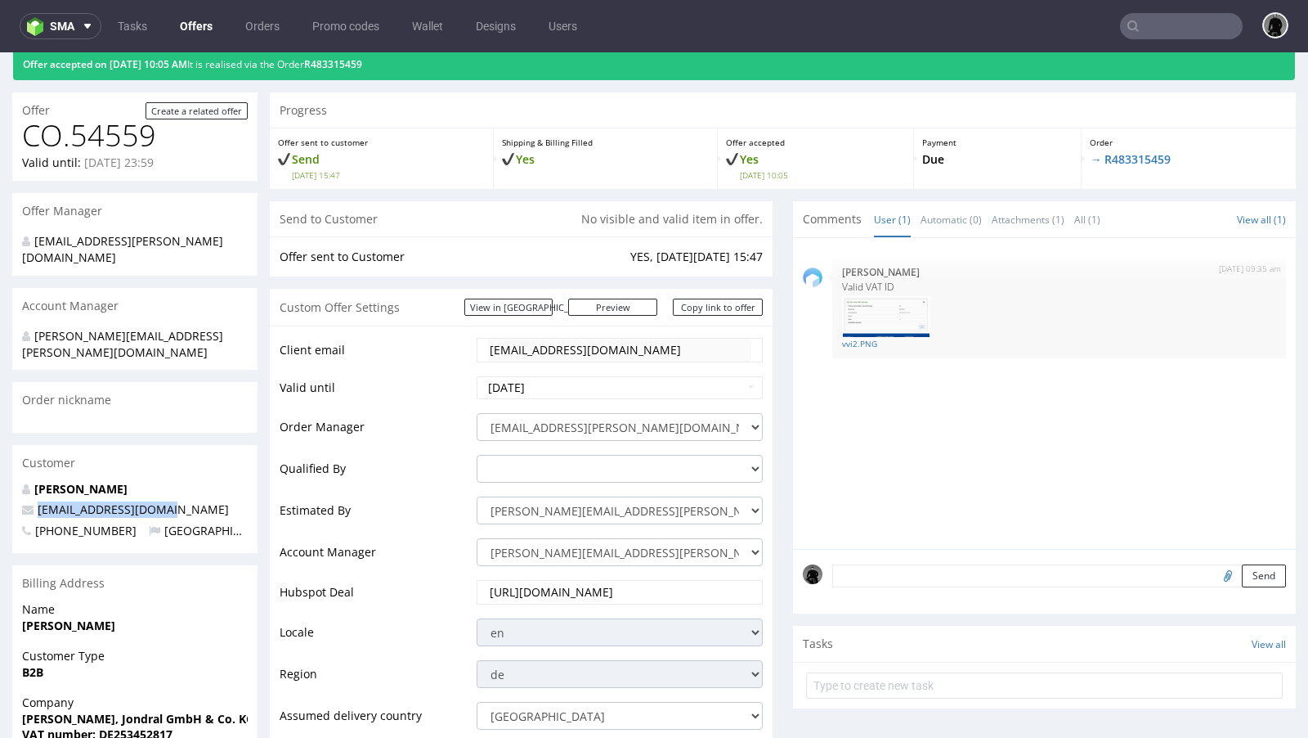
drag, startPoint x: 159, startPoint y: 484, endPoint x: 26, endPoint y: 469, distance: 134.2
click at [26, 501] on p "[EMAIL_ADDRESS][DOMAIN_NAME]" at bounding box center [135, 509] width 226 height 16
copy span "[EMAIL_ADDRESS][DOMAIN_NAME]"
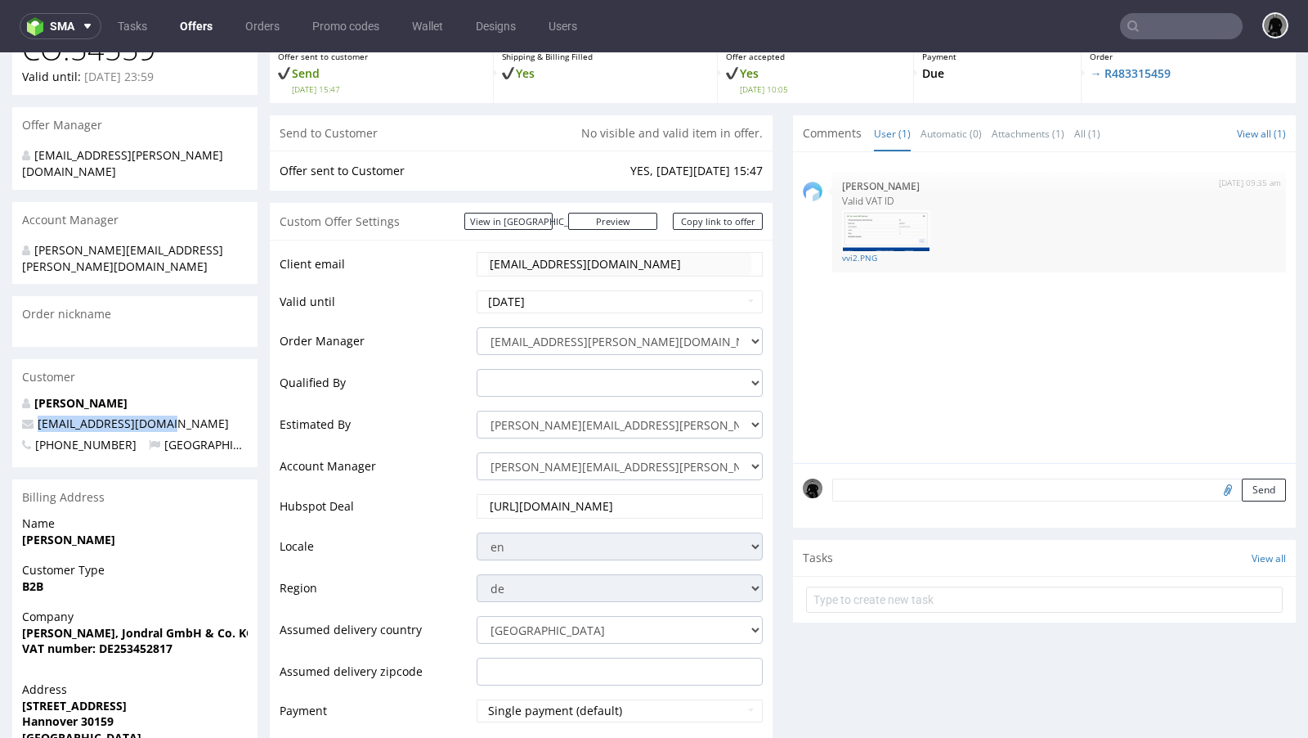
scroll to position [0, 0]
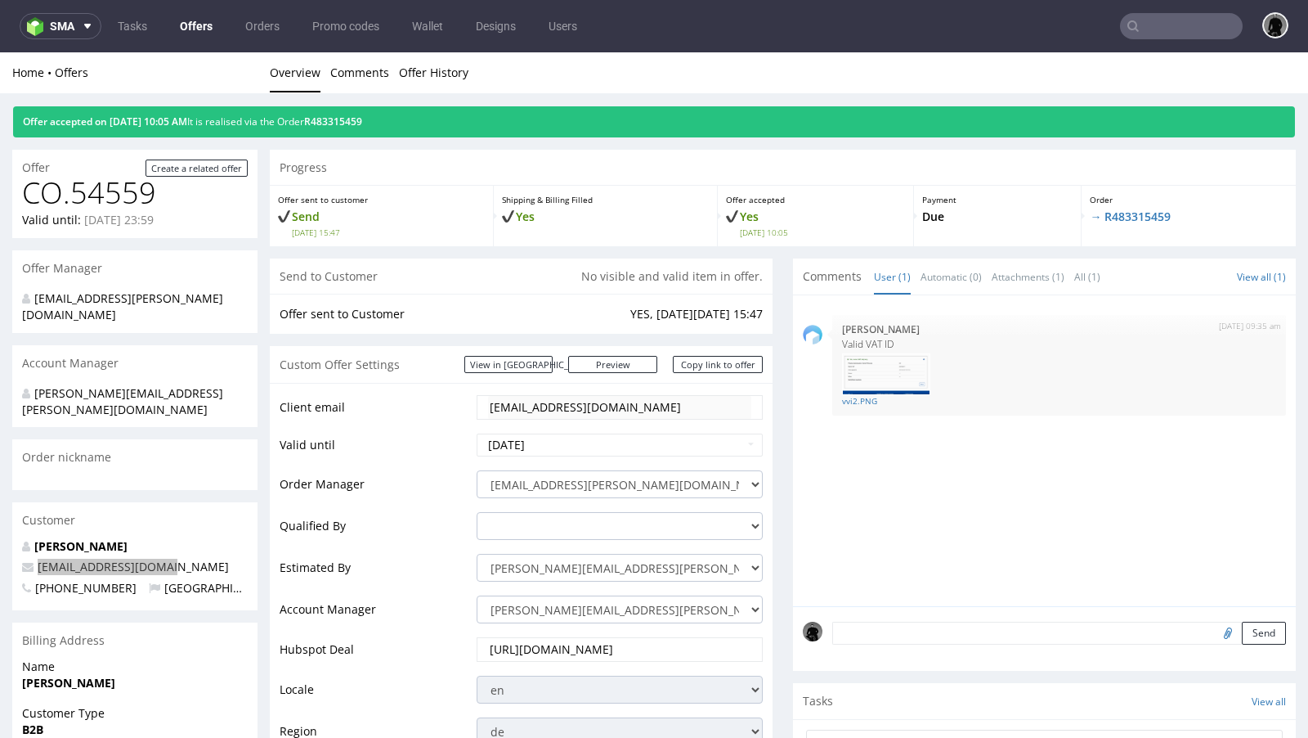
click at [193, 21] on link "Offers" at bounding box center [196, 26] width 52 height 26
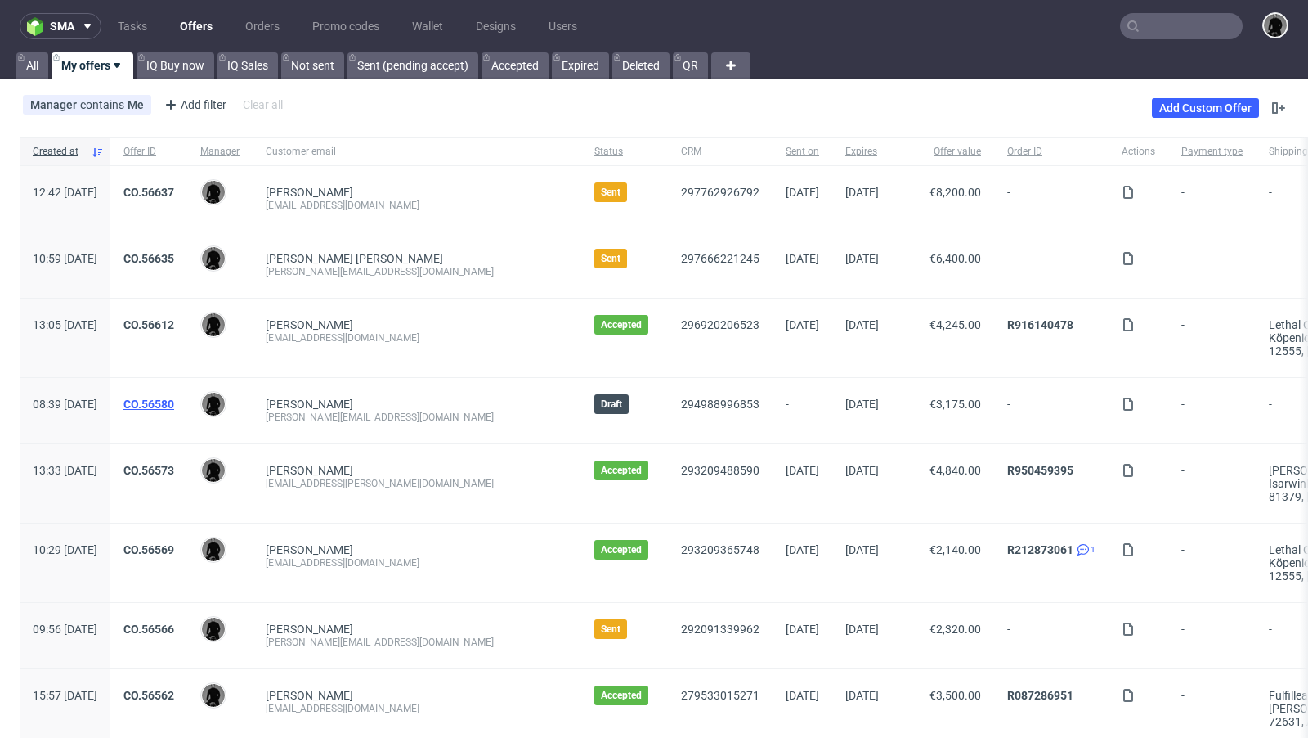
click at [174, 407] on link "CO.56580" at bounding box center [148, 403] width 51 height 13
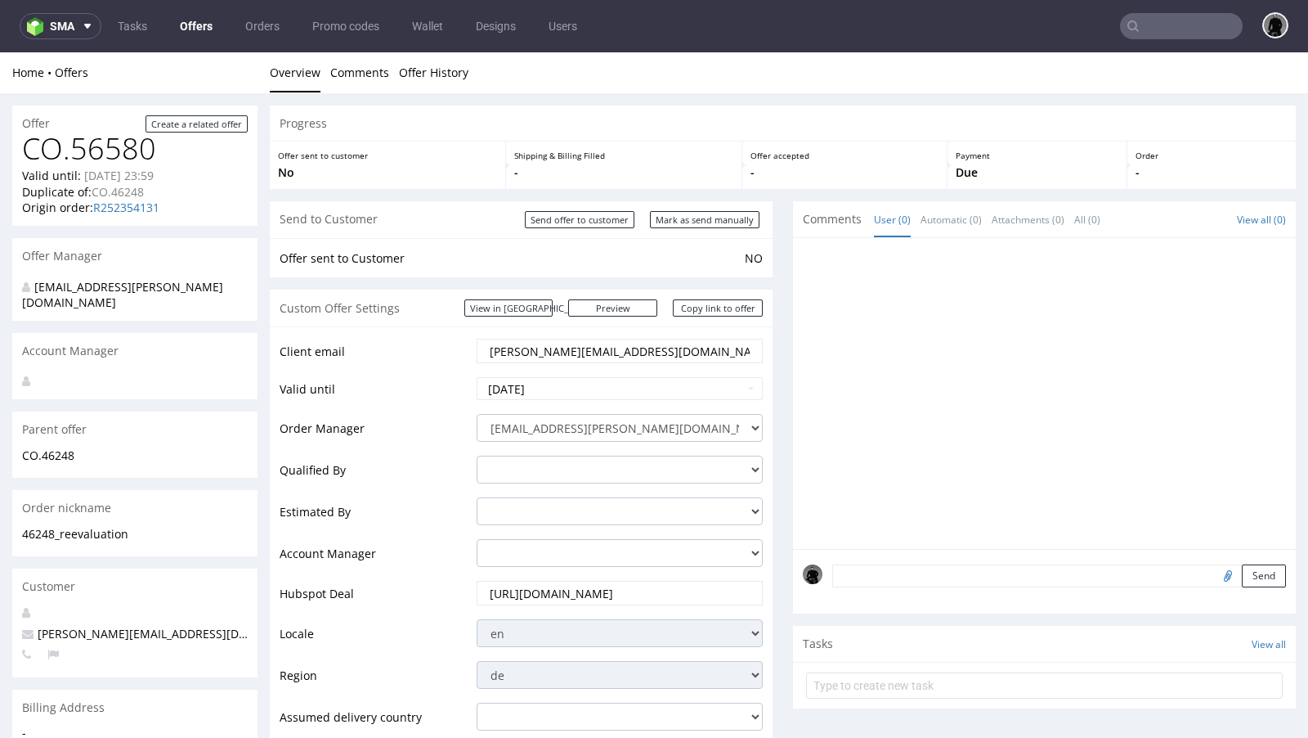
click at [188, 23] on link "Offers" at bounding box center [196, 26] width 52 height 26
